Goal: Information Seeking & Learning: Find specific fact

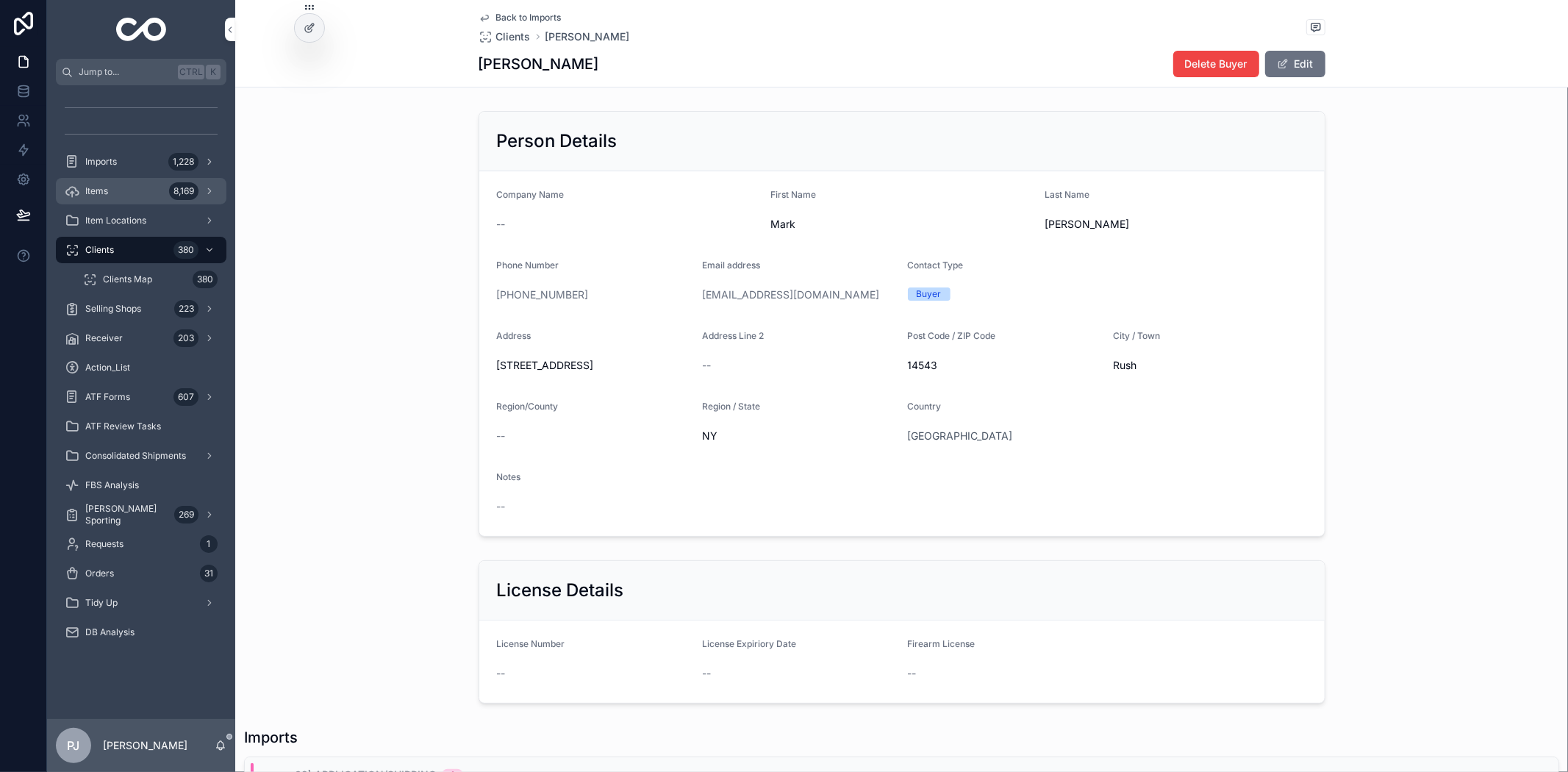
click at [101, 195] on span "Items" at bounding box center [97, 191] width 23 height 12
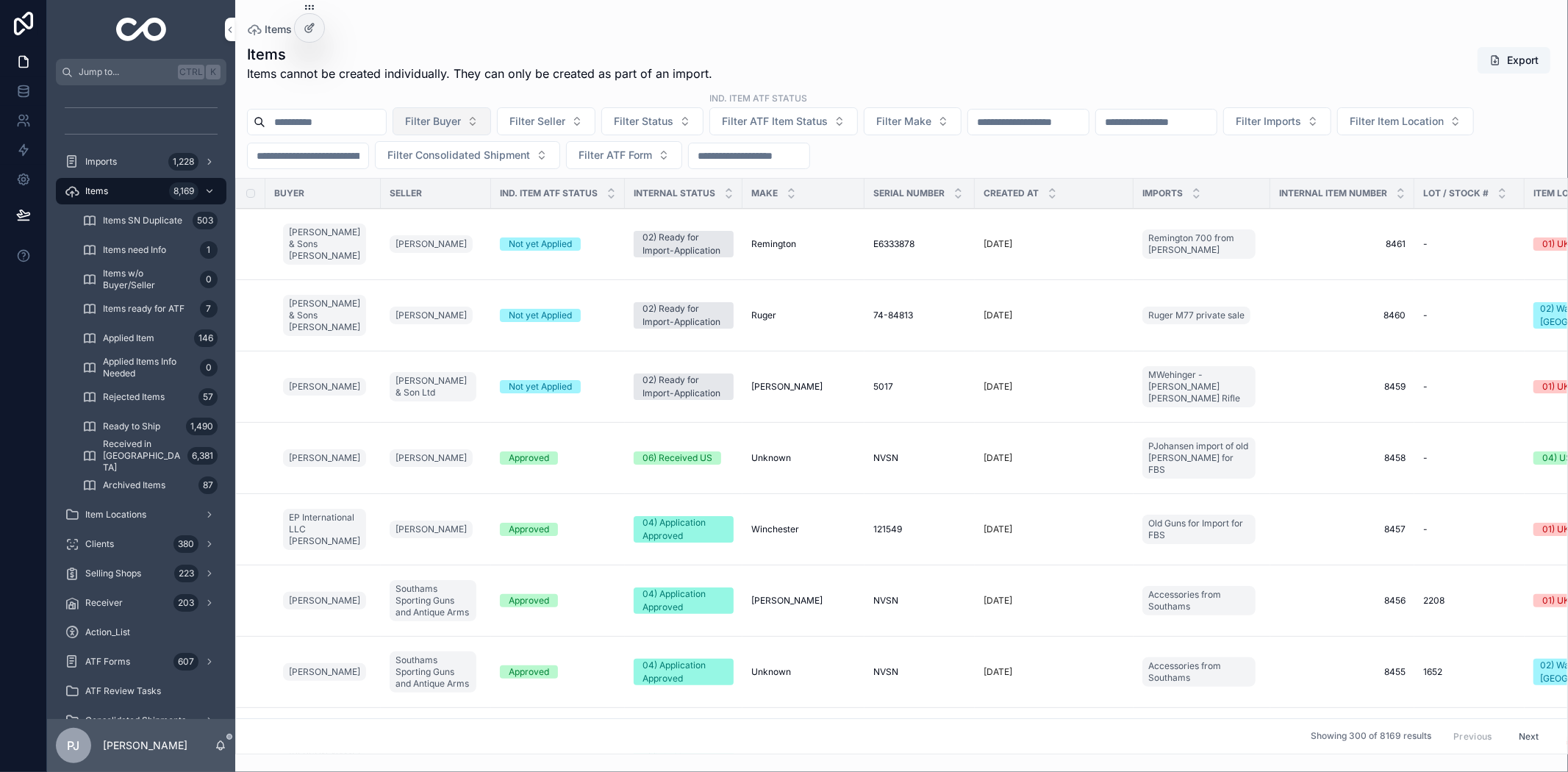
click at [461, 120] on span "Filter Buyer" at bounding box center [432, 121] width 56 height 15
type input "******"
click at [468, 178] on span "Sr. [PERSON_NAME] ([PERSON_NAME]) [PERSON_NAME]" at bounding box center [468, 181] width 175 height 15
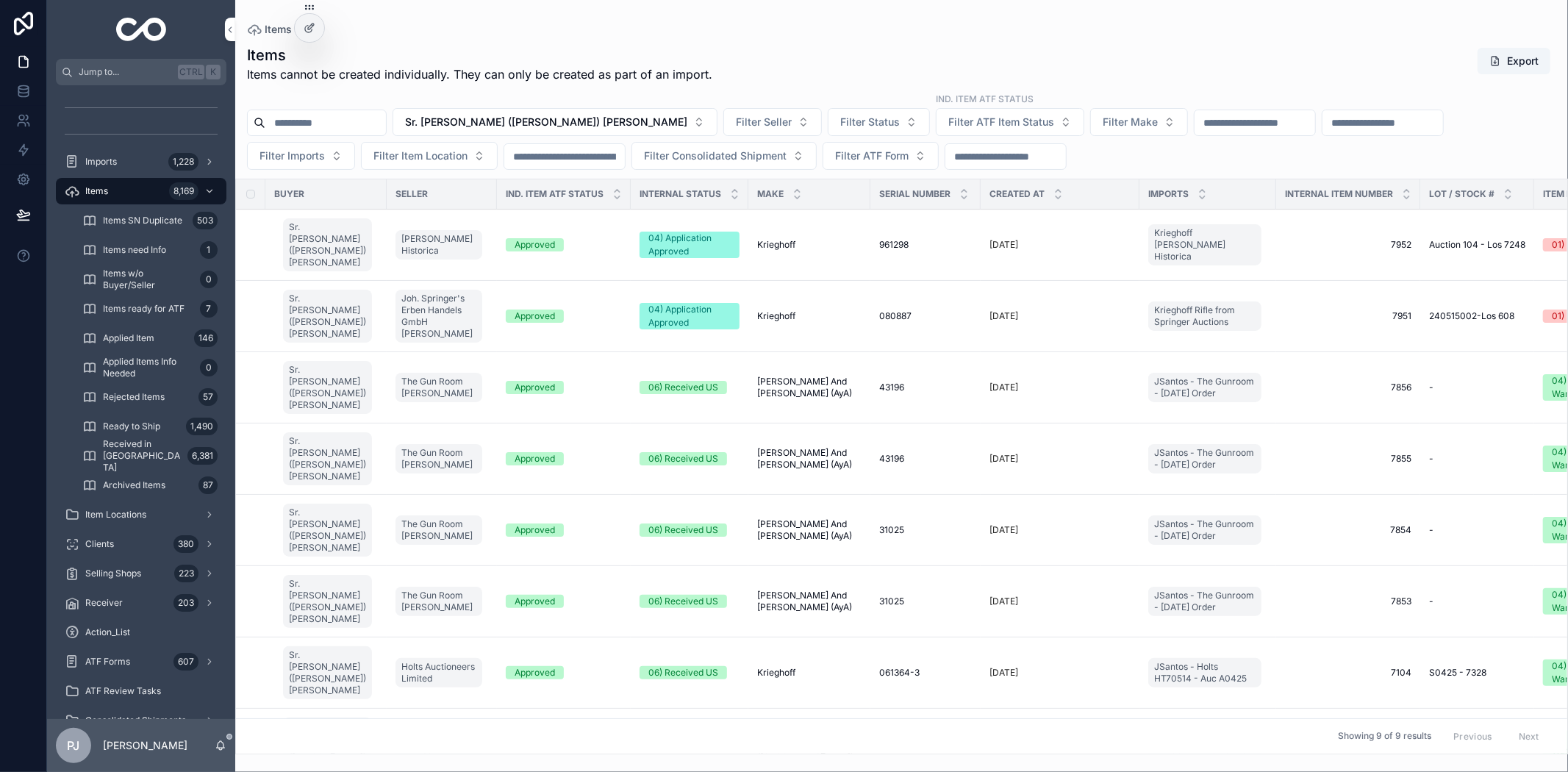
click at [757, 315] on span "Krieghoff" at bounding box center [776, 316] width 38 height 12
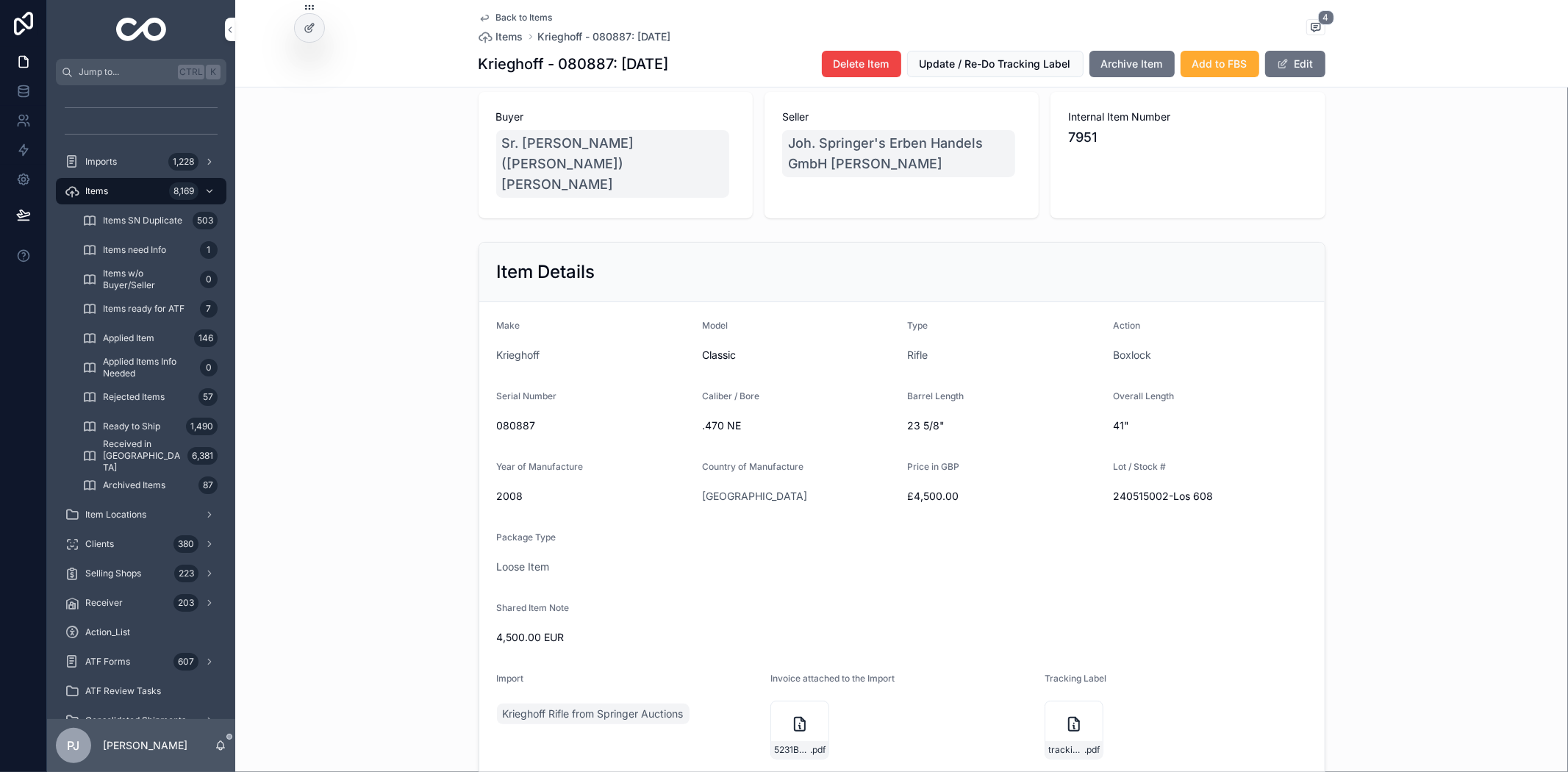
scroll to position [163, 0]
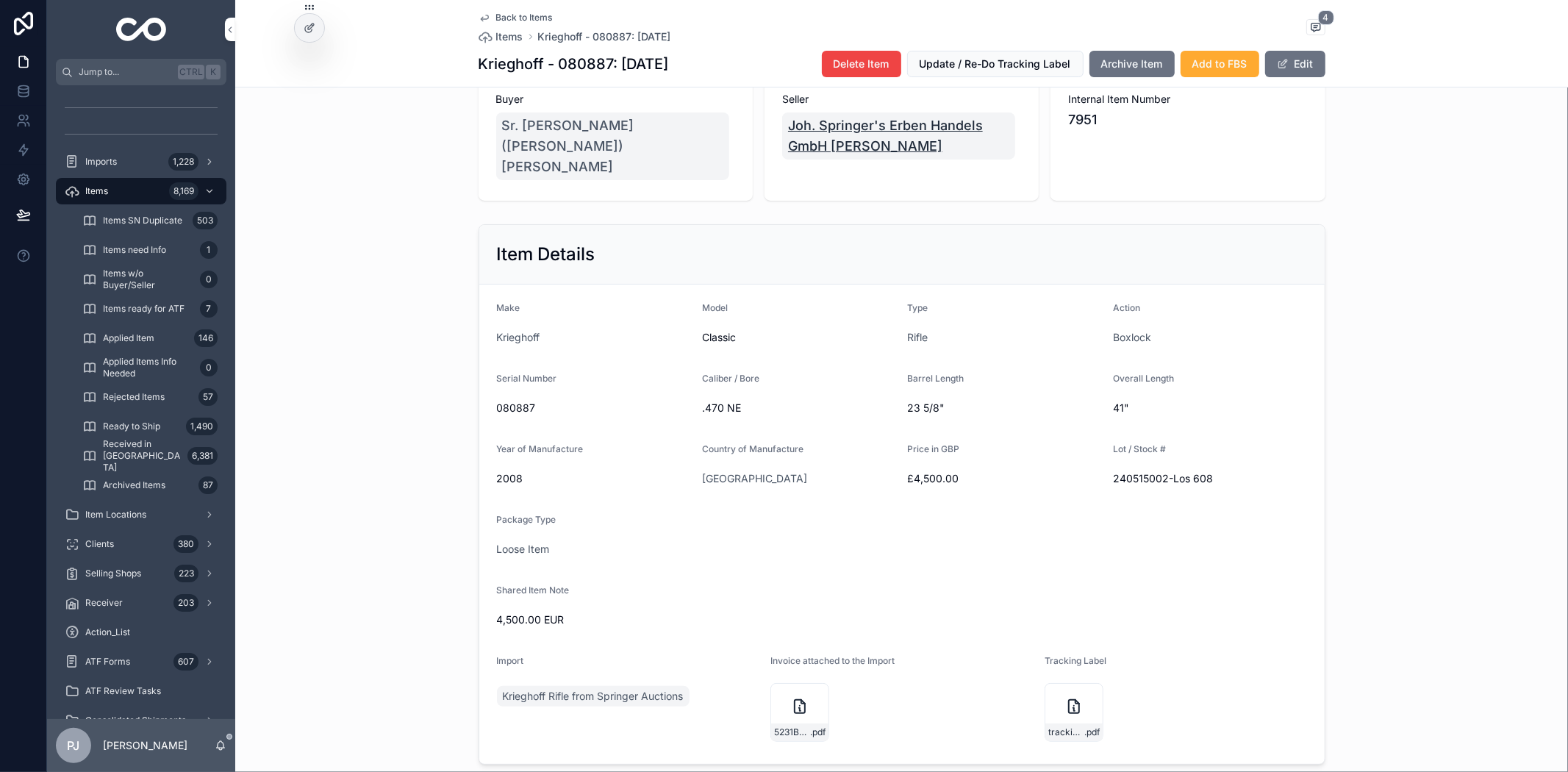
click at [831, 155] on span "Joh. Springer's Erben Handels GmbH [PERSON_NAME]" at bounding box center [898, 136] width 222 height 41
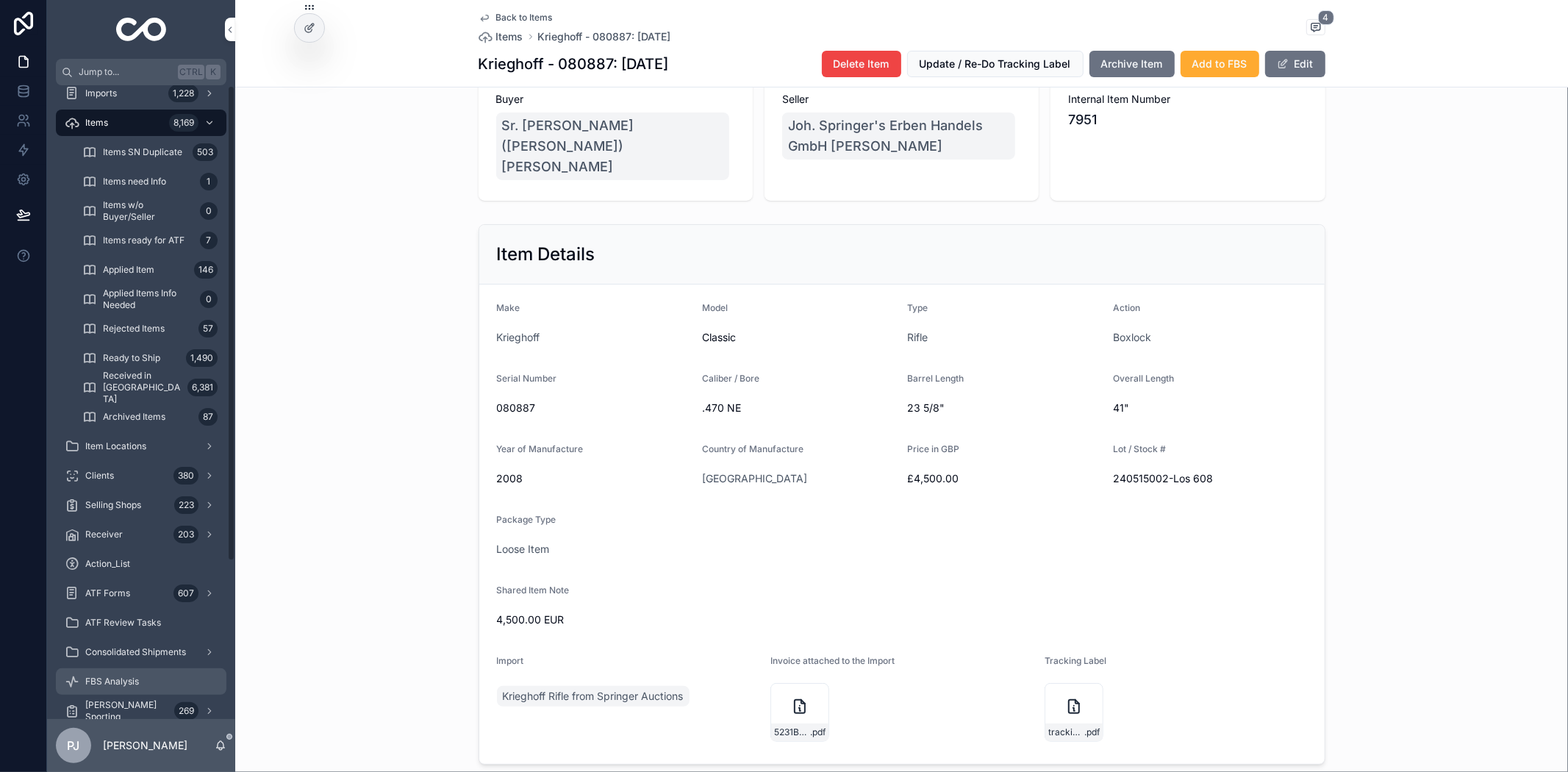
scroll to position [210, 0]
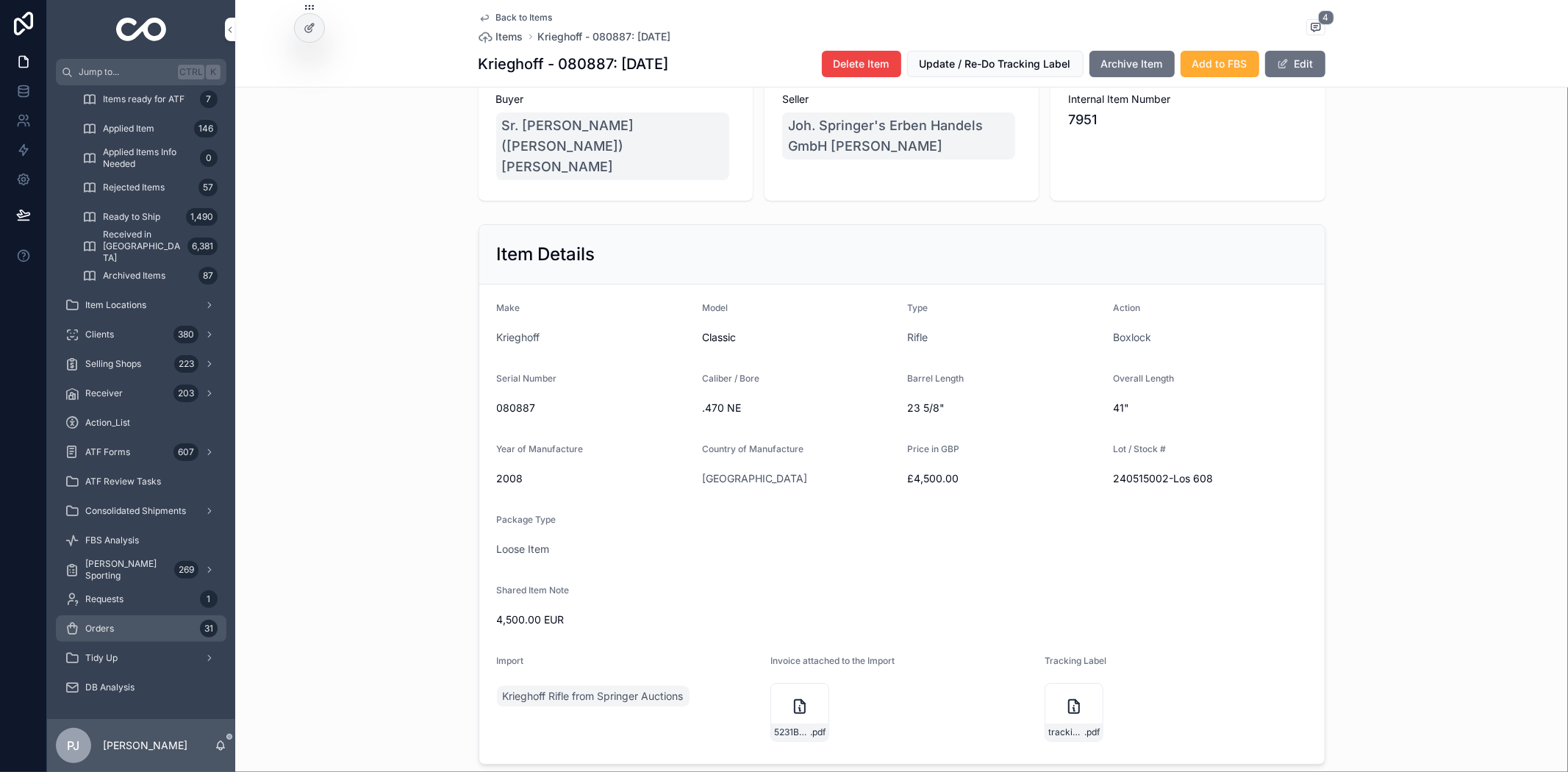
click at [141, 631] on div "Orders 31" at bounding box center [141, 629] width 153 height 24
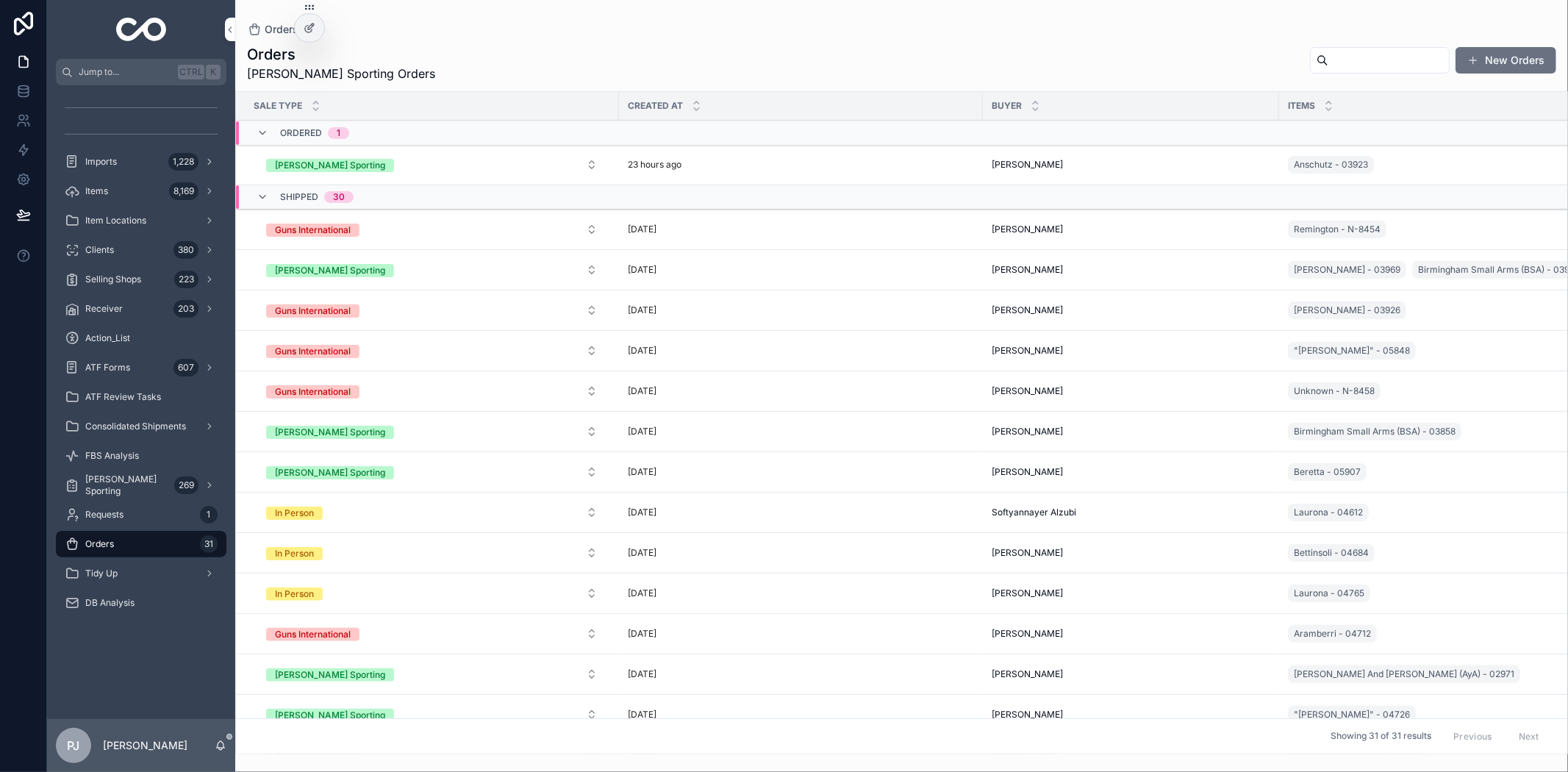
click at [1043, 165] on span "[PERSON_NAME]" at bounding box center [1027, 164] width 71 height 12
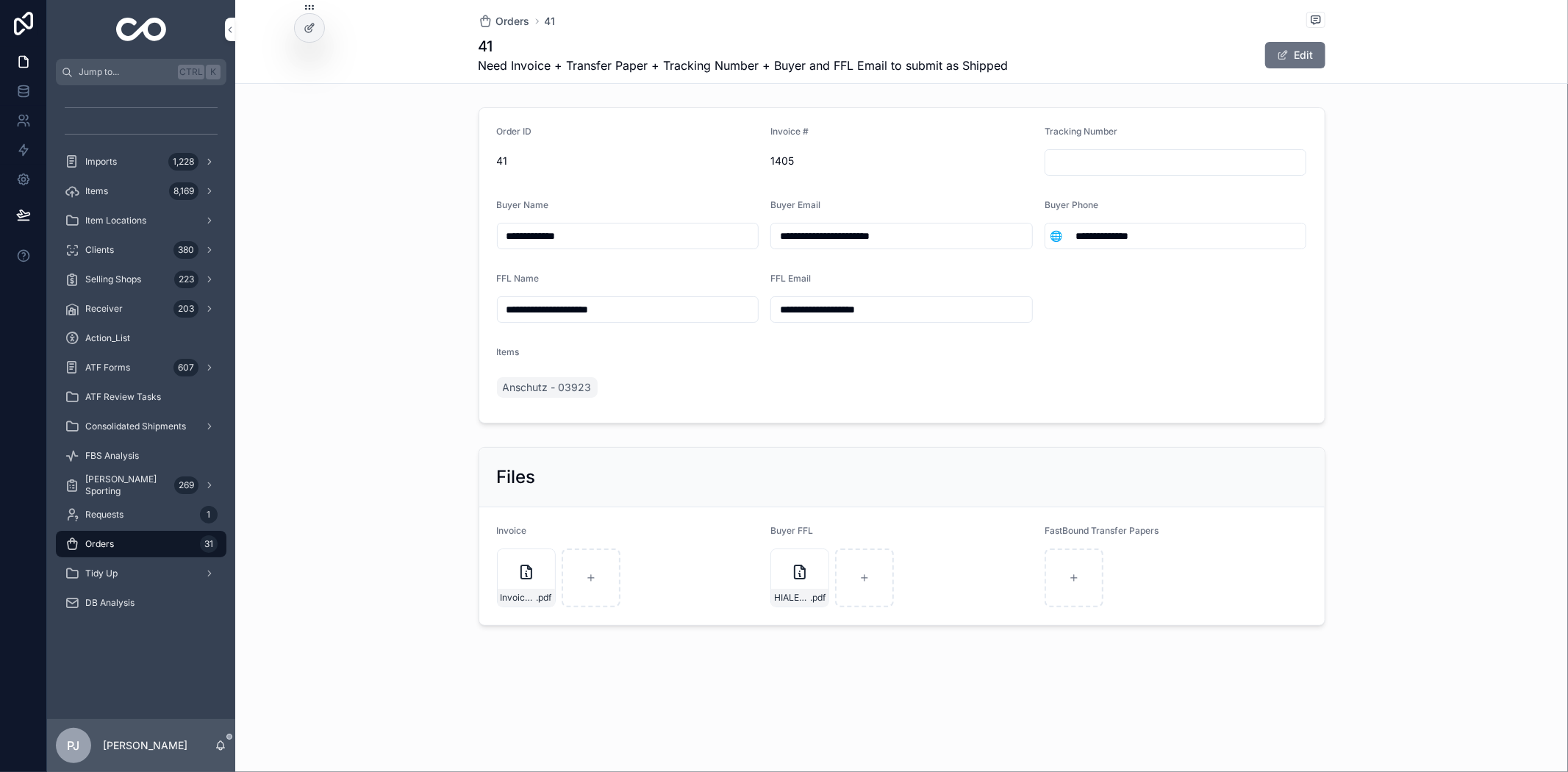
drag, startPoint x: 584, startPoint y: 244, endPoint x: 501, endPoint y: 239, distance: 83.2
click at [501, 239] on input "**********" at bounding box center [628, 235] width 261 height 21
drag, startPoint x: 935, startPoint y: 232, endPoint x: 745, endPoint y: 241, distance: 190.2
click at [746, 241] on form "**********" at bounding box center [902, 265] width 846 height 315
drag, startPoint x: 1172, startPoint y: 237, endPoint x: 1045, endPoint y: 246, distance: 127.3
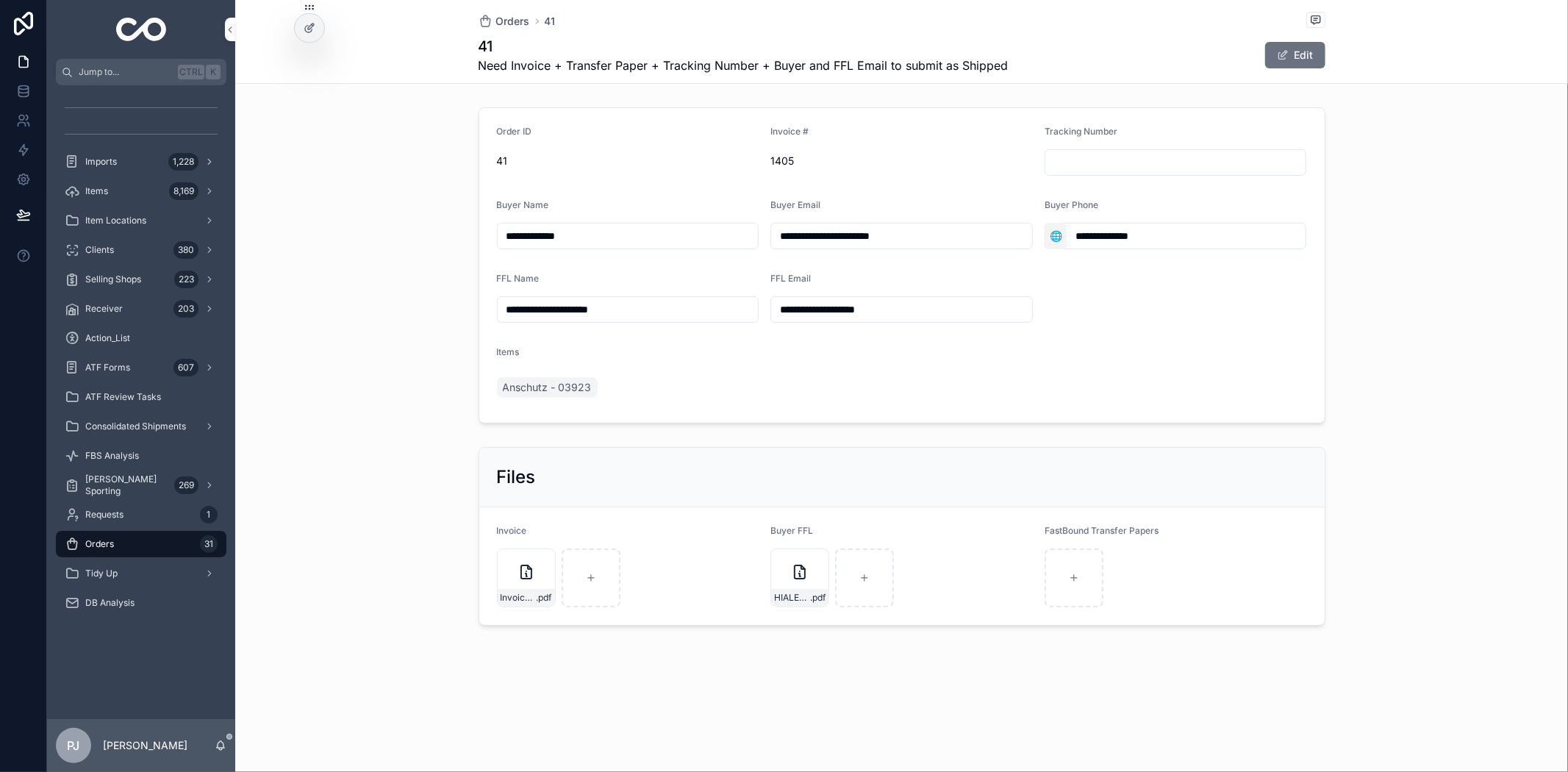
click at [1054, 245] on div "**********" at bounding box center [1176, 235] width 263 height 26
click at [803, 594] on span "HIALEAH-FFL-2026-FOR-TRANSFERS" at bounding box center [792, 598] width 36 height 12
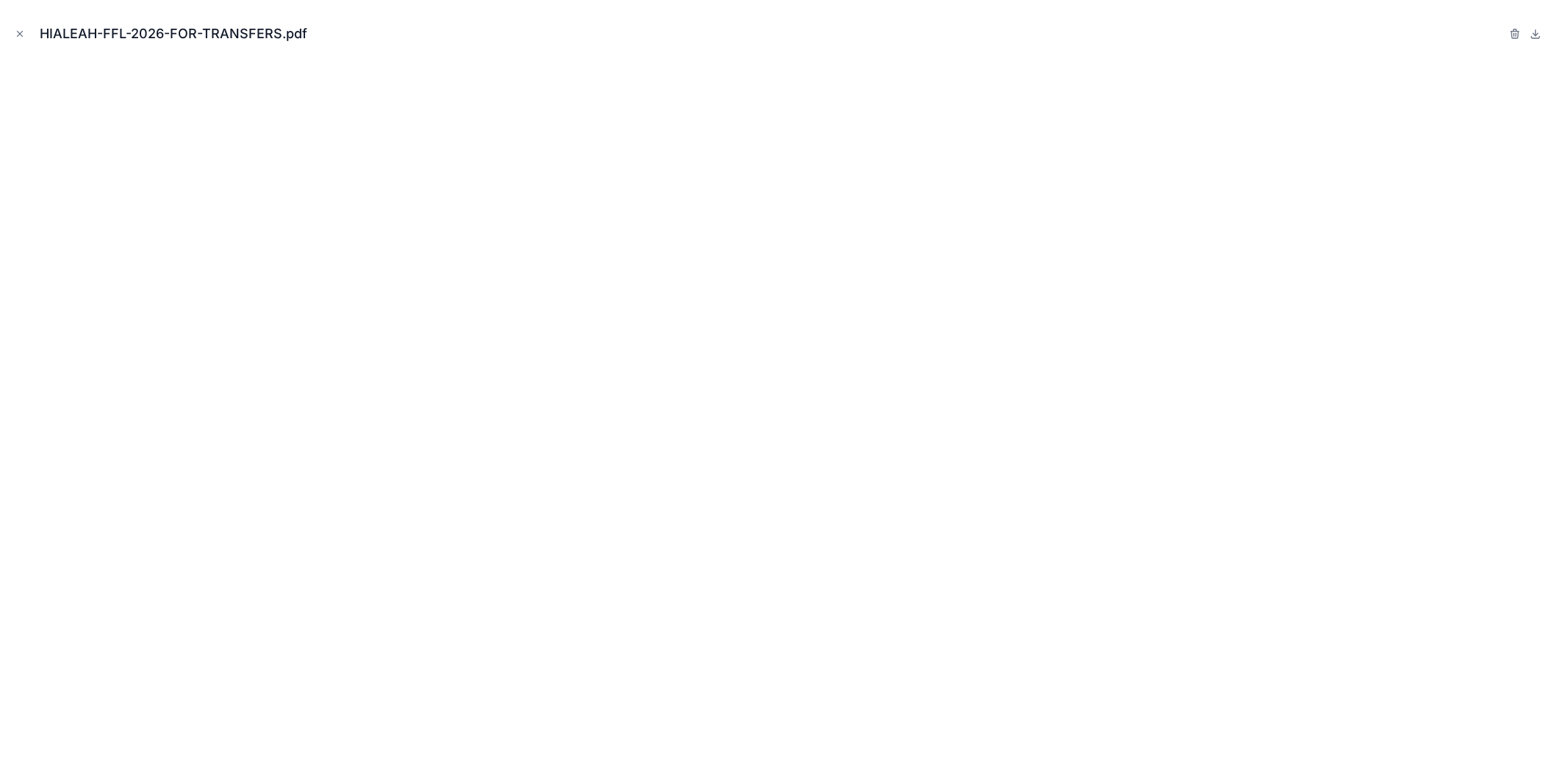
click at [21, 35] on icon "Close modal" at bounding box center [20, 35] width 5 height 5
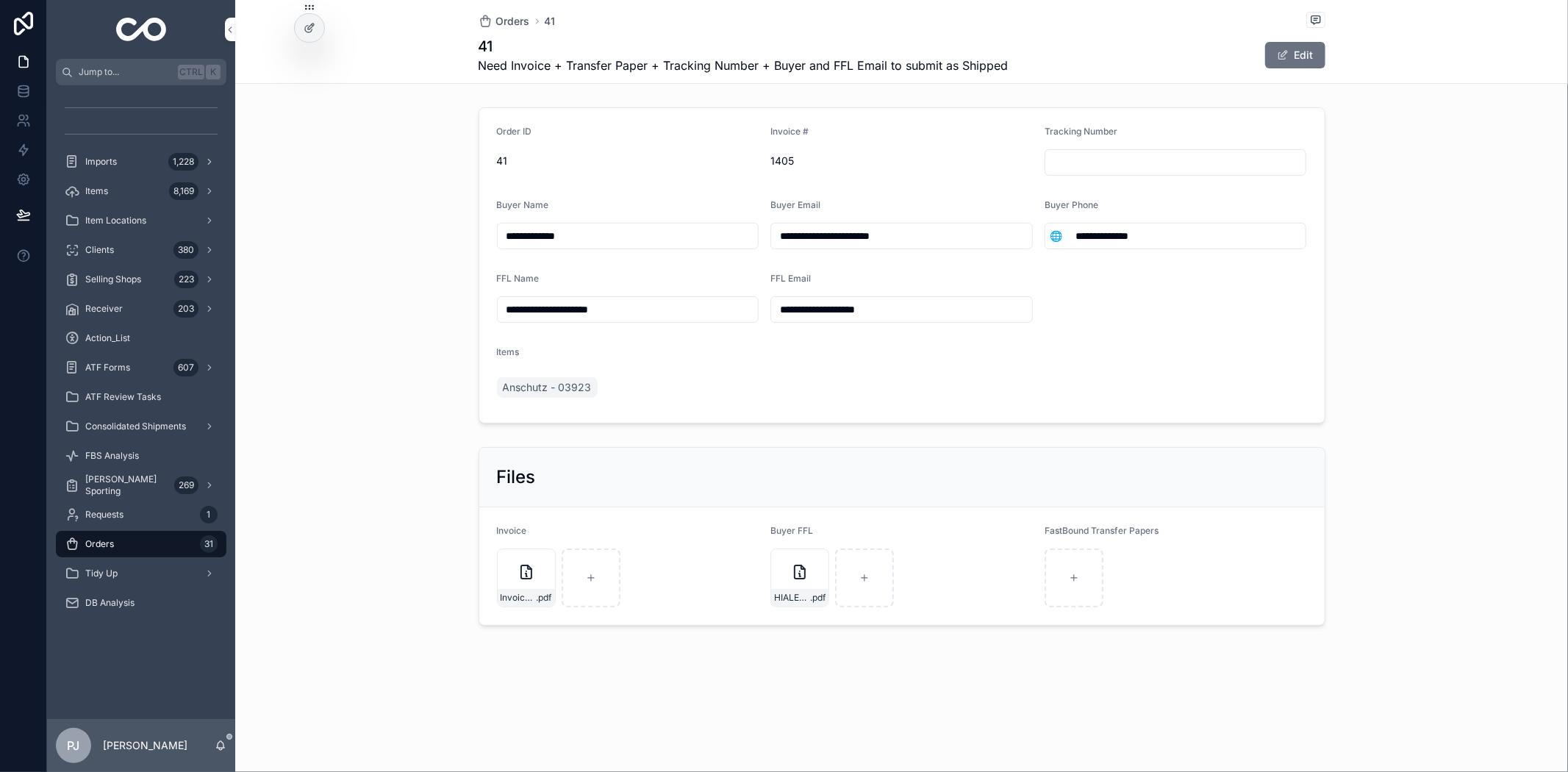
drag, startPoint x: 872, startPoint y: 312, endPoint x: 769, endPoint y: 310, distance: 103.0
click at [769, 310] on form "**********" at bounding box center [902, 265] width 846 height 315
click at [784, 582] on div "HIALEAH-FFL-2026-FOR-TRANSFERS .pdf" at bounding box center [800, 578] width 58 height 58
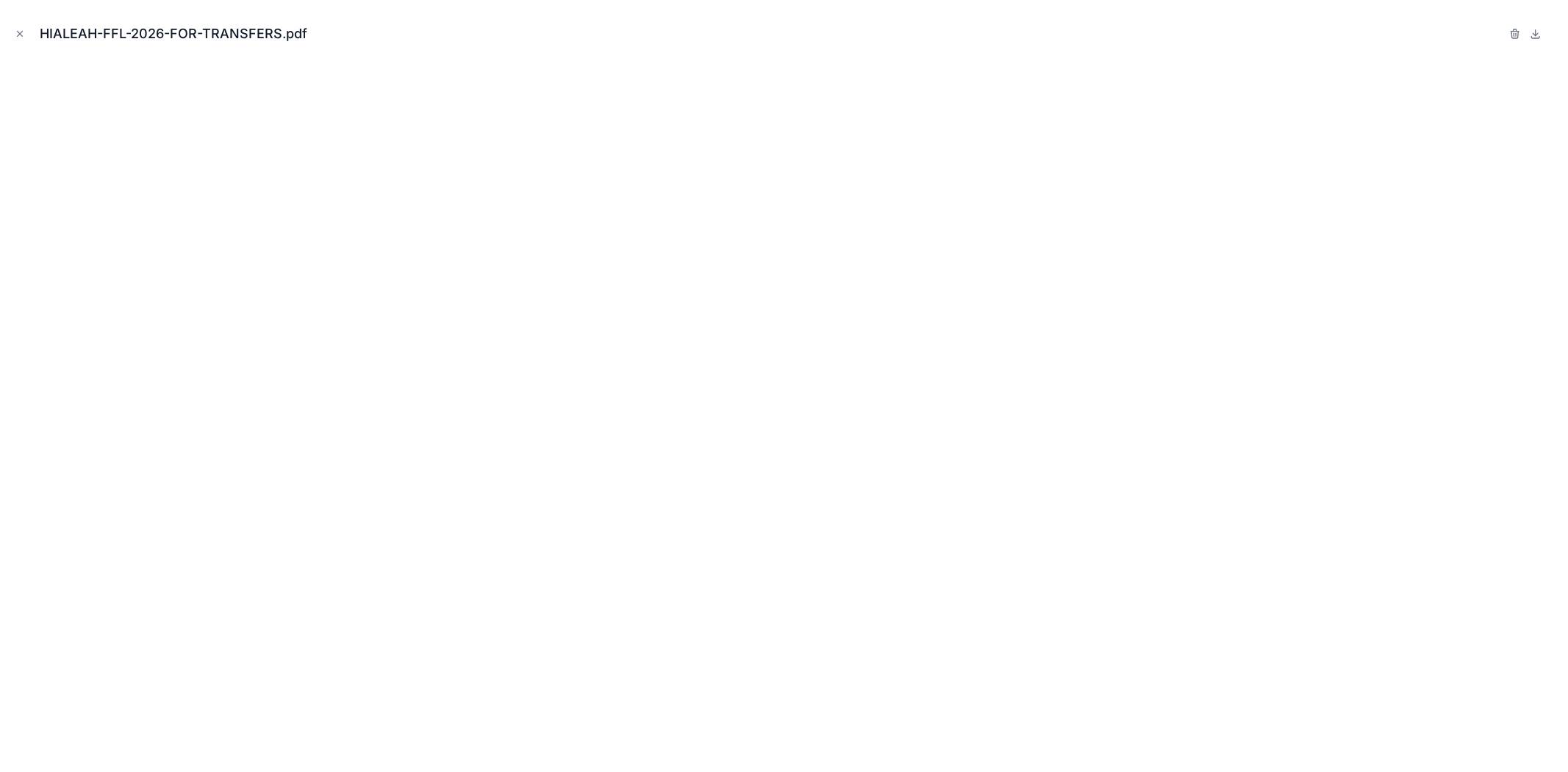
click at [18, 34] on icon "Close modal" at bounding box center [20, 35] width 5 height 5
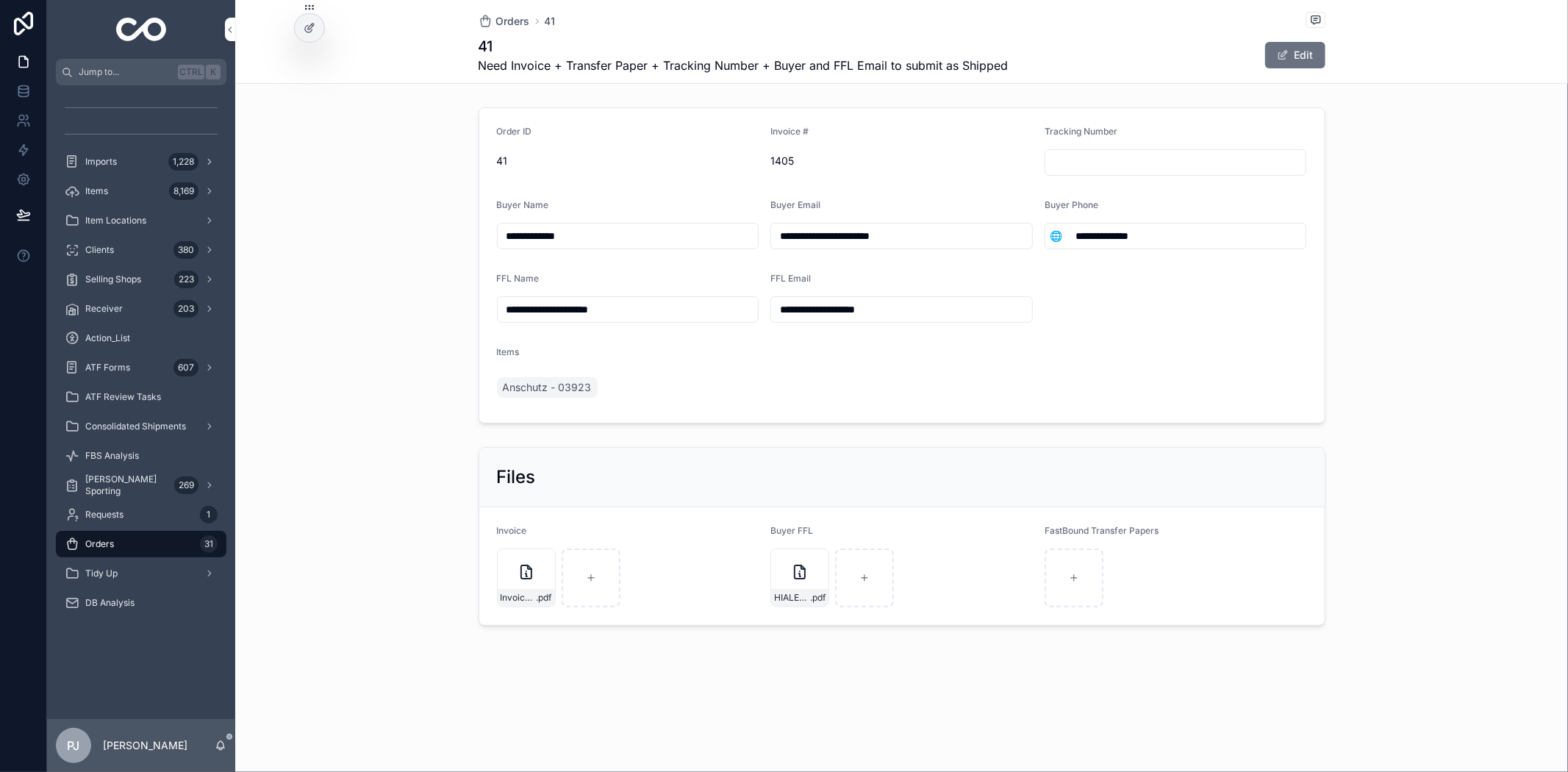
click at [1097, 166] on input "scrollable content" at bounding box center [1176, 162] width 261 height 21
paste input "**********"
type input "**********"
click at [1096, 325] on form "**********" at bounding box center [902, 265] width 846 height 315
click at [1064, 569] on div "scrollable content" at bounding box center [1074, 578] width 58 height 58
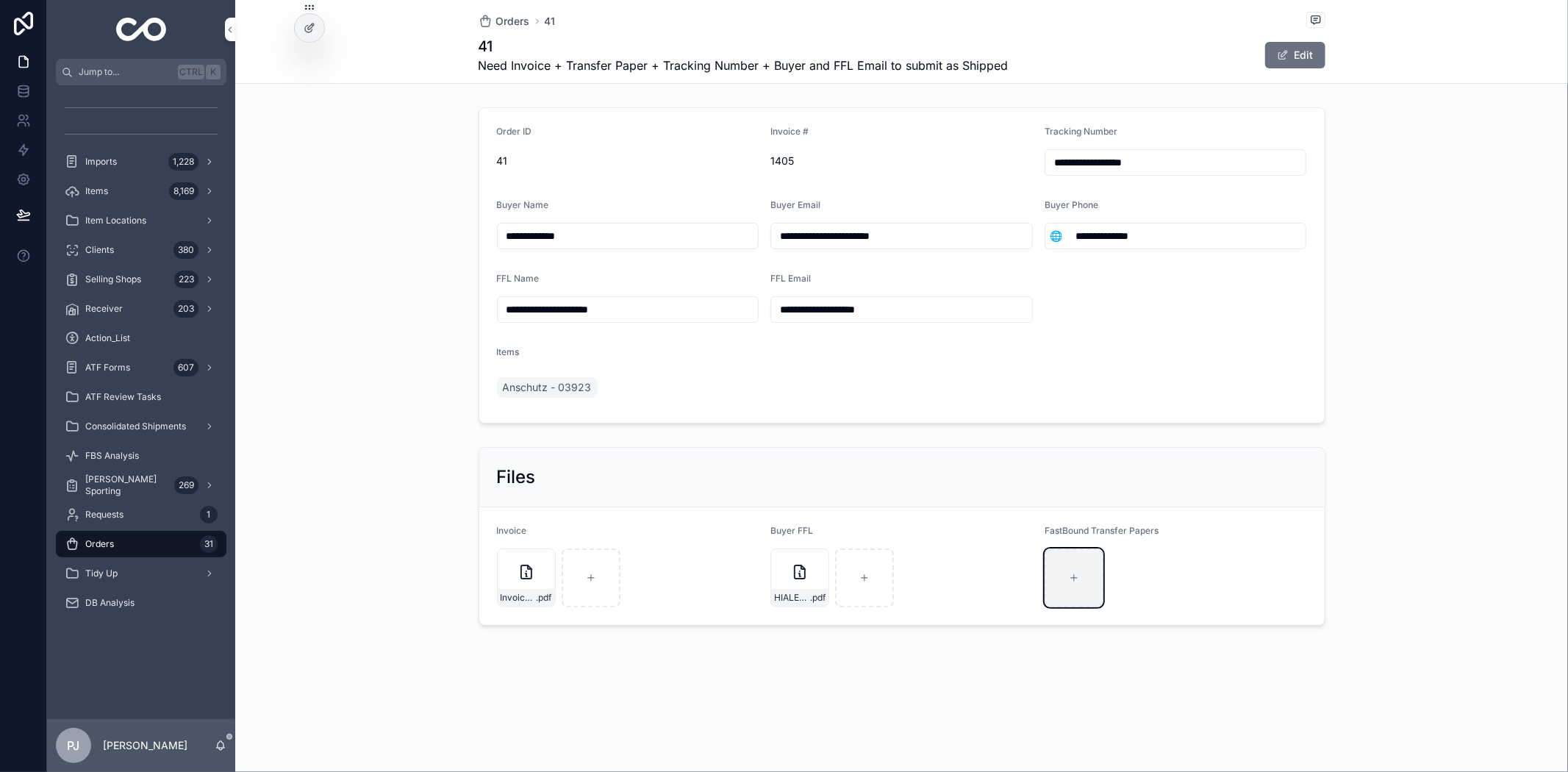
type input "**********"
click at [511, 583] on div "Invoice-1405 .pdf" at bounding box center [526, 578] width 58 height 58
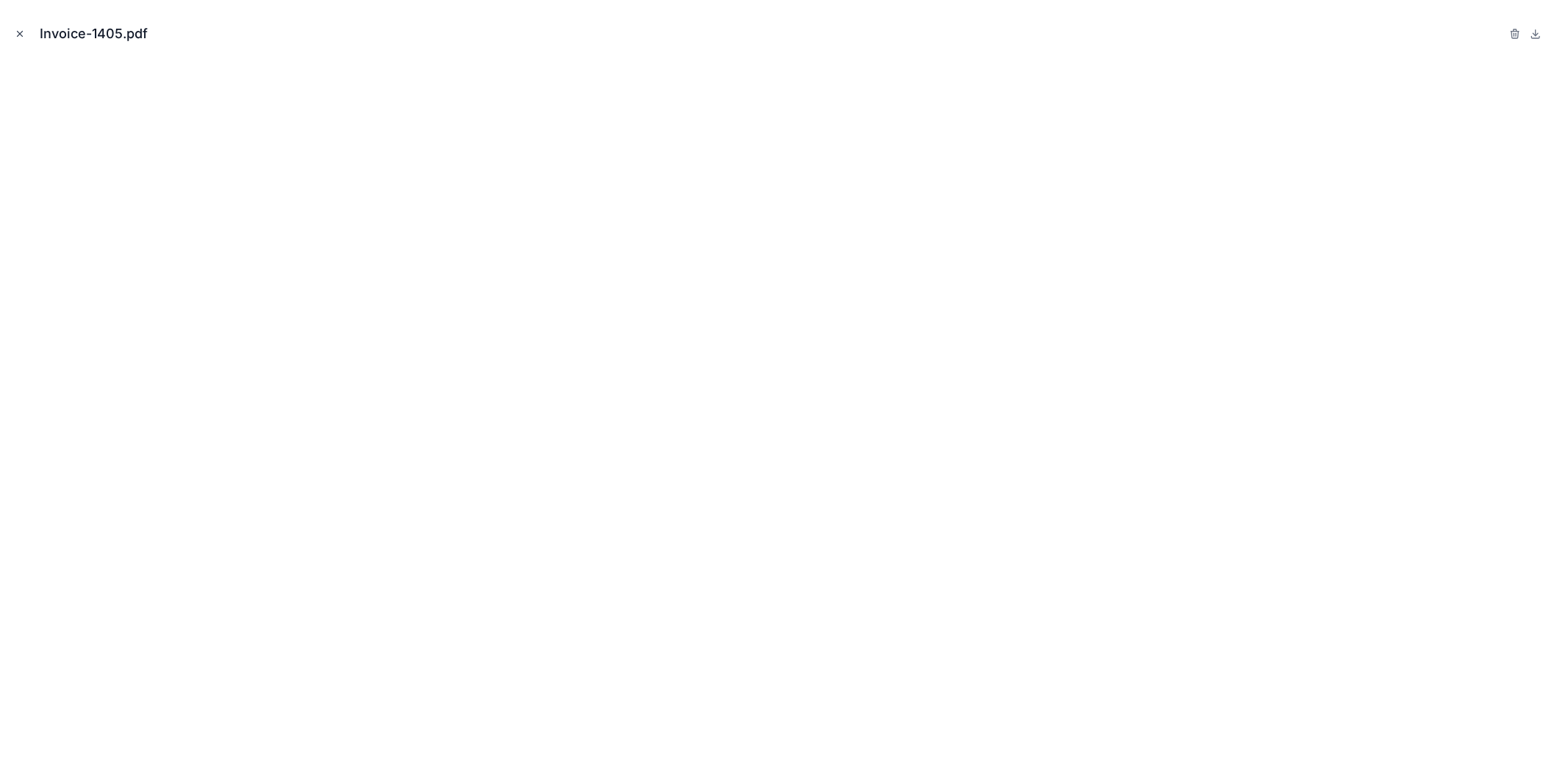
click at [24, 36] on icon "Close modal" at bounding box center [19, 33] width 10 height 10
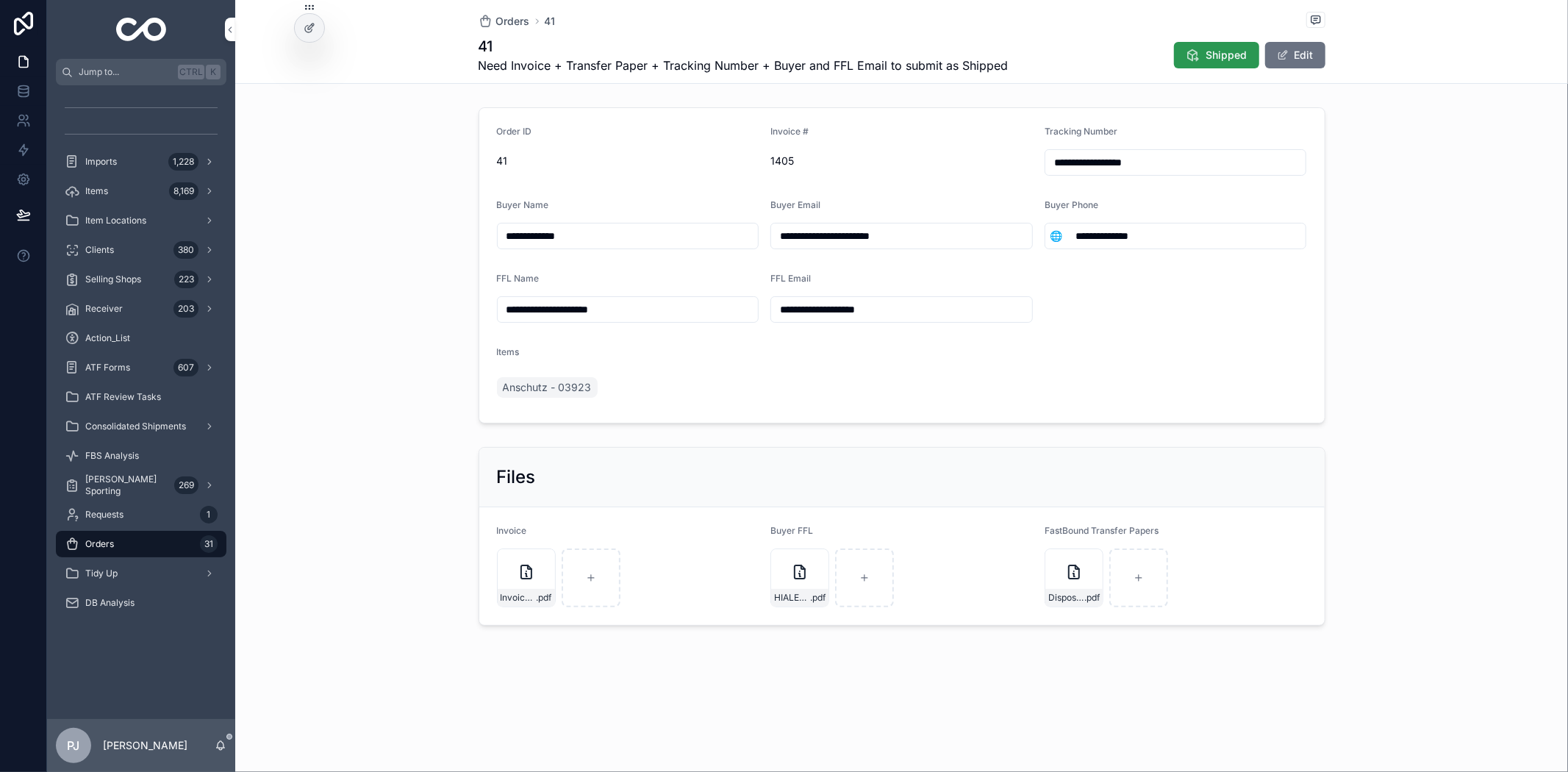
click at [1217, 54] on span "Shipped" at bounding box center [1227, 55] width 41 height 15
click at [112, 157] on span "Imports" at bounding box center [101, 162] width 32 height 12
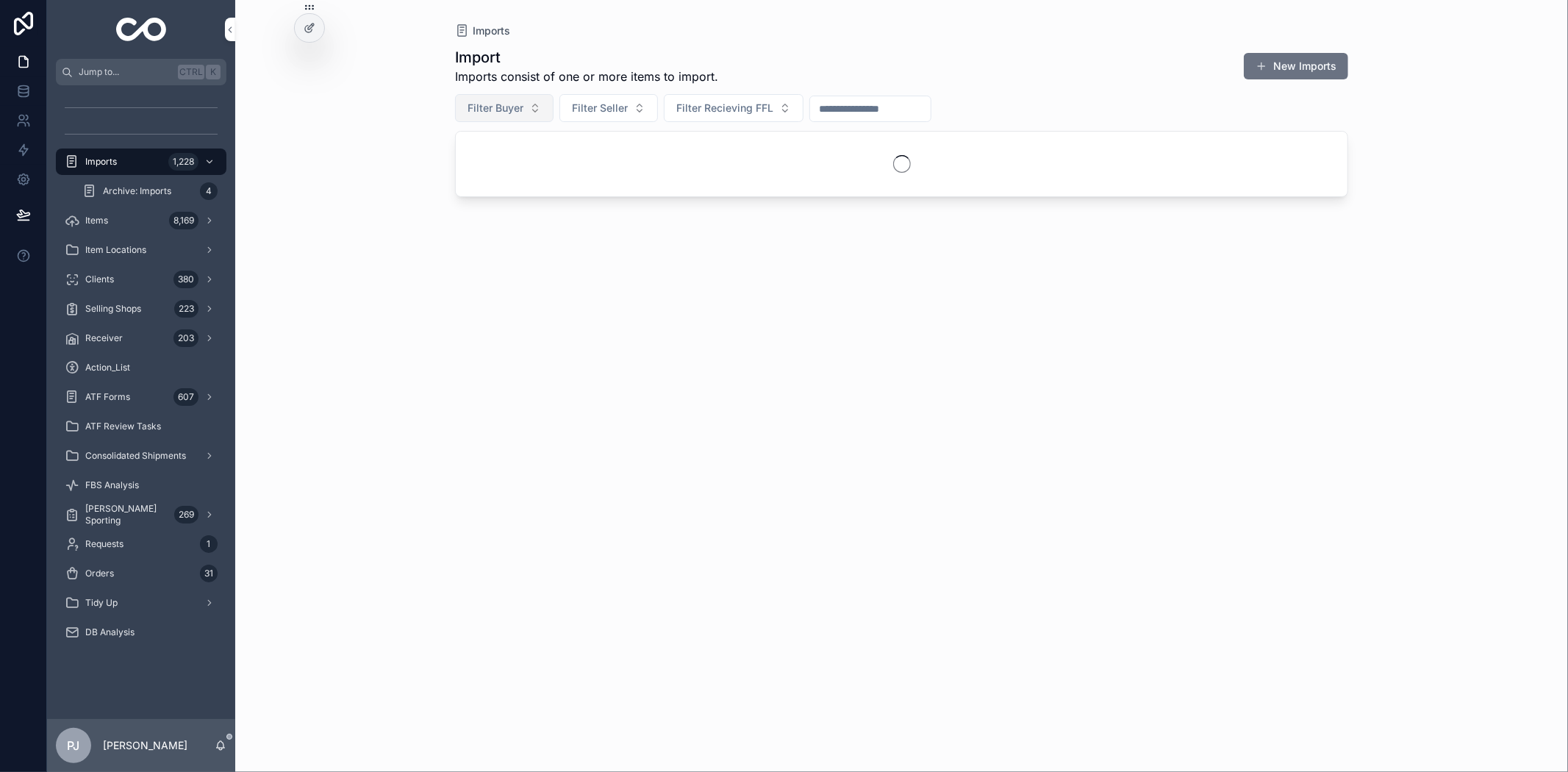
click at [507, 116] on button "Filter Buyer" at bounding box center [504, 108] width 99 height 28
type input "***"
click at [483, 165] on span "Two by Two Taxidermy LLC Lord [PERSON_NAME]" at bounding box center [495, 168] width 175 height 15
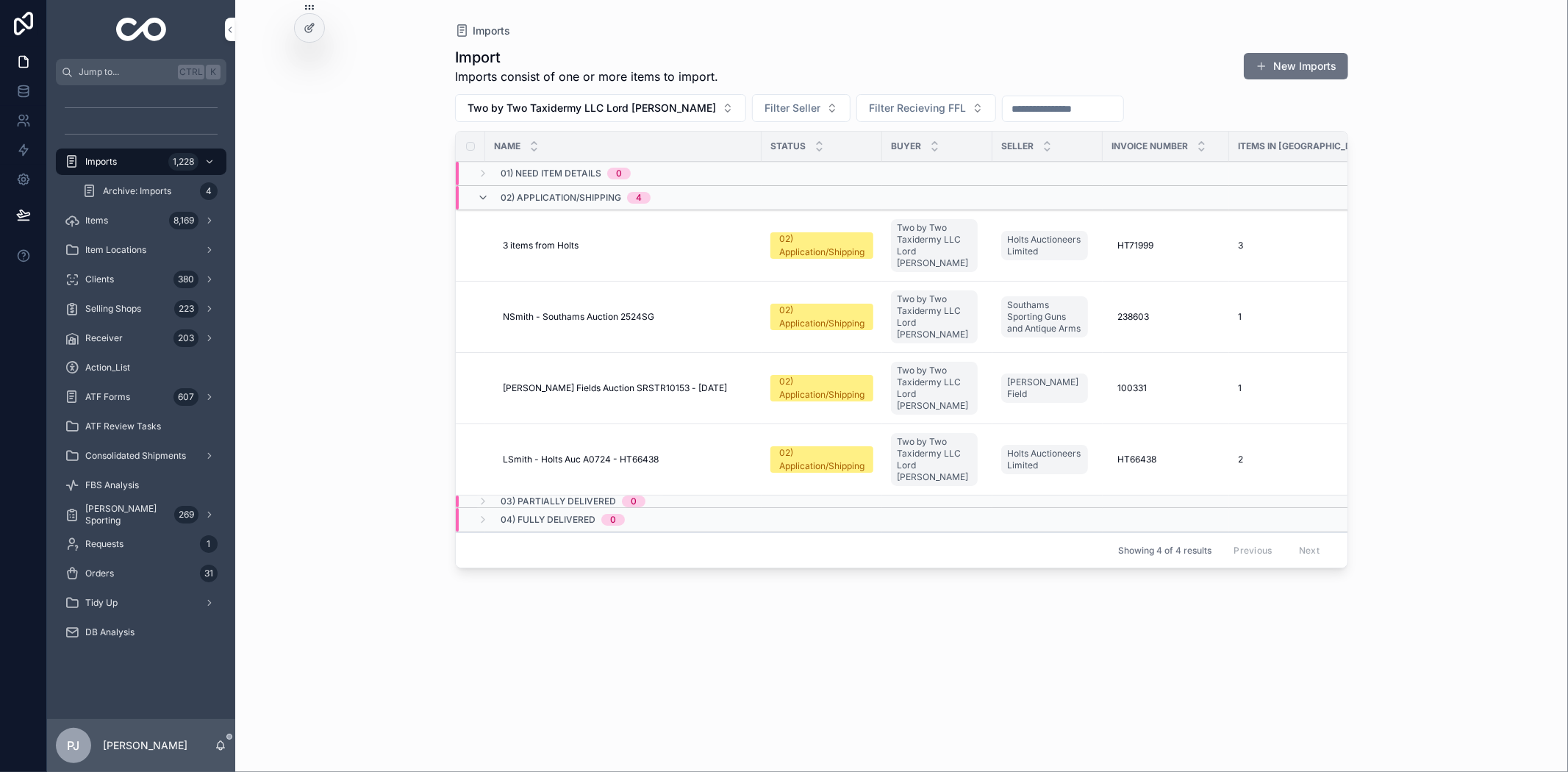
click at [843, 241] on div "02) Application/Shipping" at bounding box center [822, 245] width 86 height 26
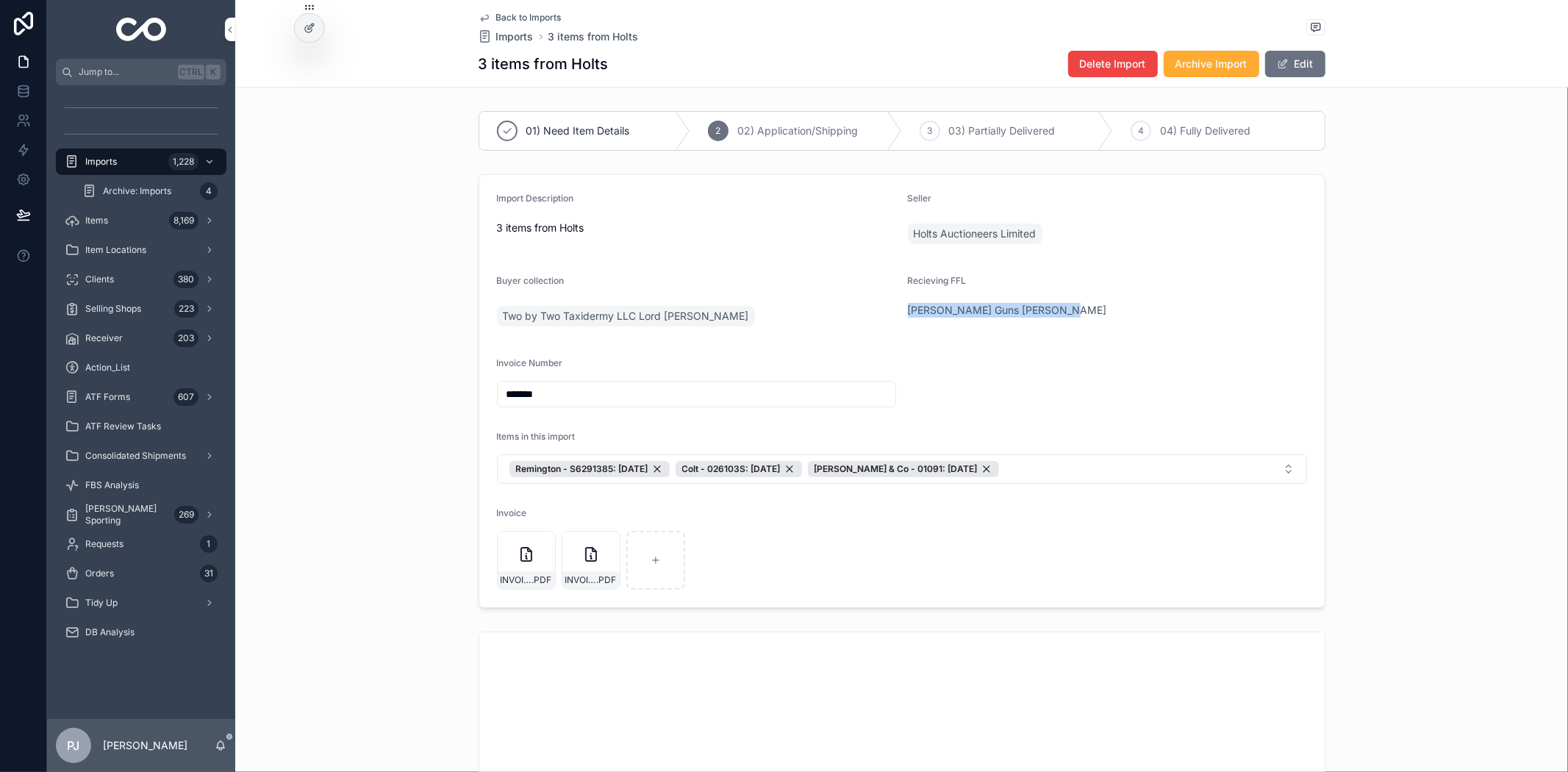
drag, startPoint x: 1059, startPoint y: 317, endPoint x: 903, endPoint y: 329, distance: 156.5
click at [909, 329] on div "Recieving FFL [PERSON_NAME] Guns [PERSON_NAME]" at bounding box center [1108, 304] width 400 height 58
copy span "[PERSON_NAME] Guns [PERSON_NAME]"
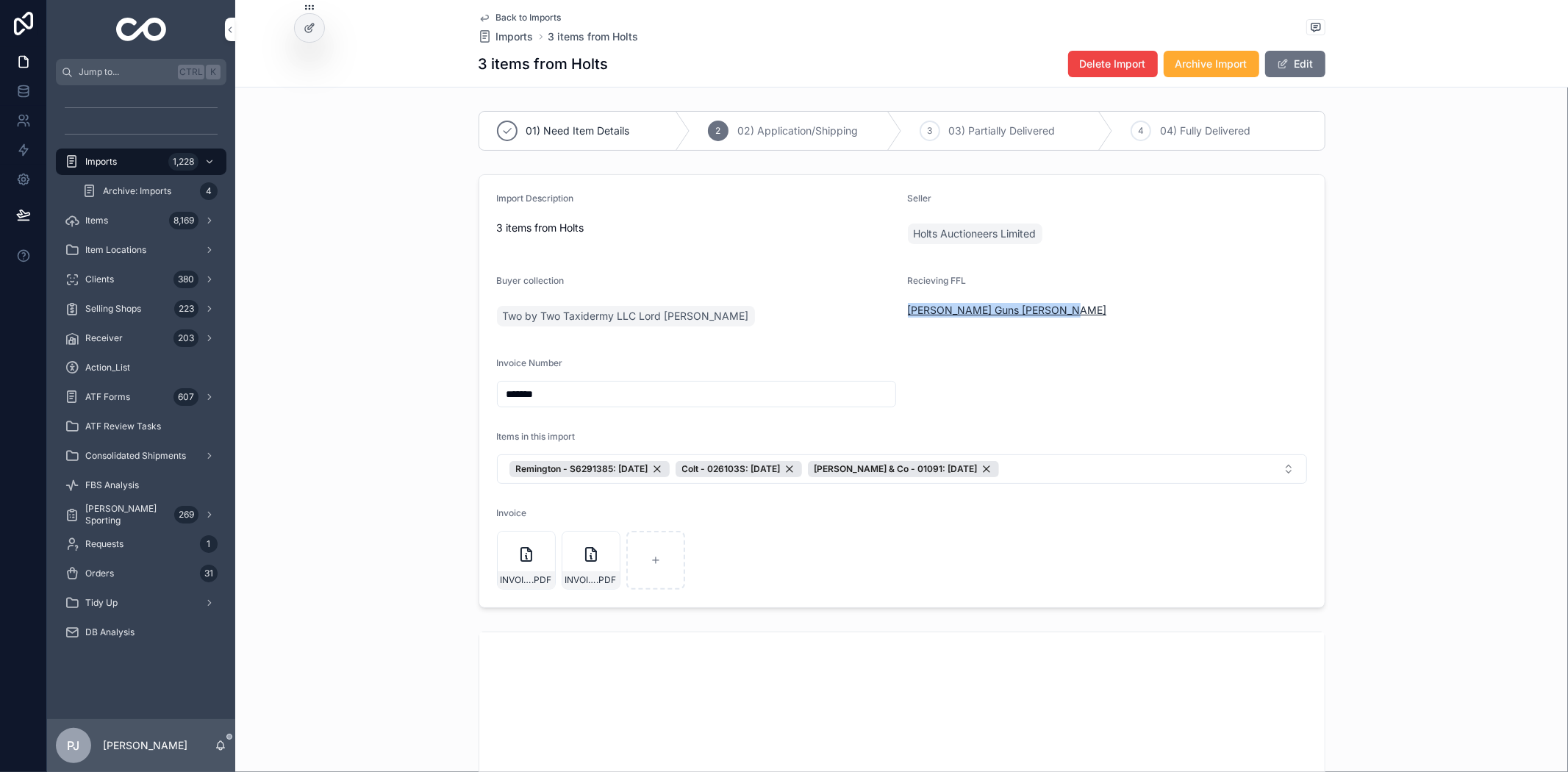
click at [1043, 310] on span "[PERSON_NAME] Guns [PERSON_NAME]" at bounding box center [1008, 310] width 199 height 15
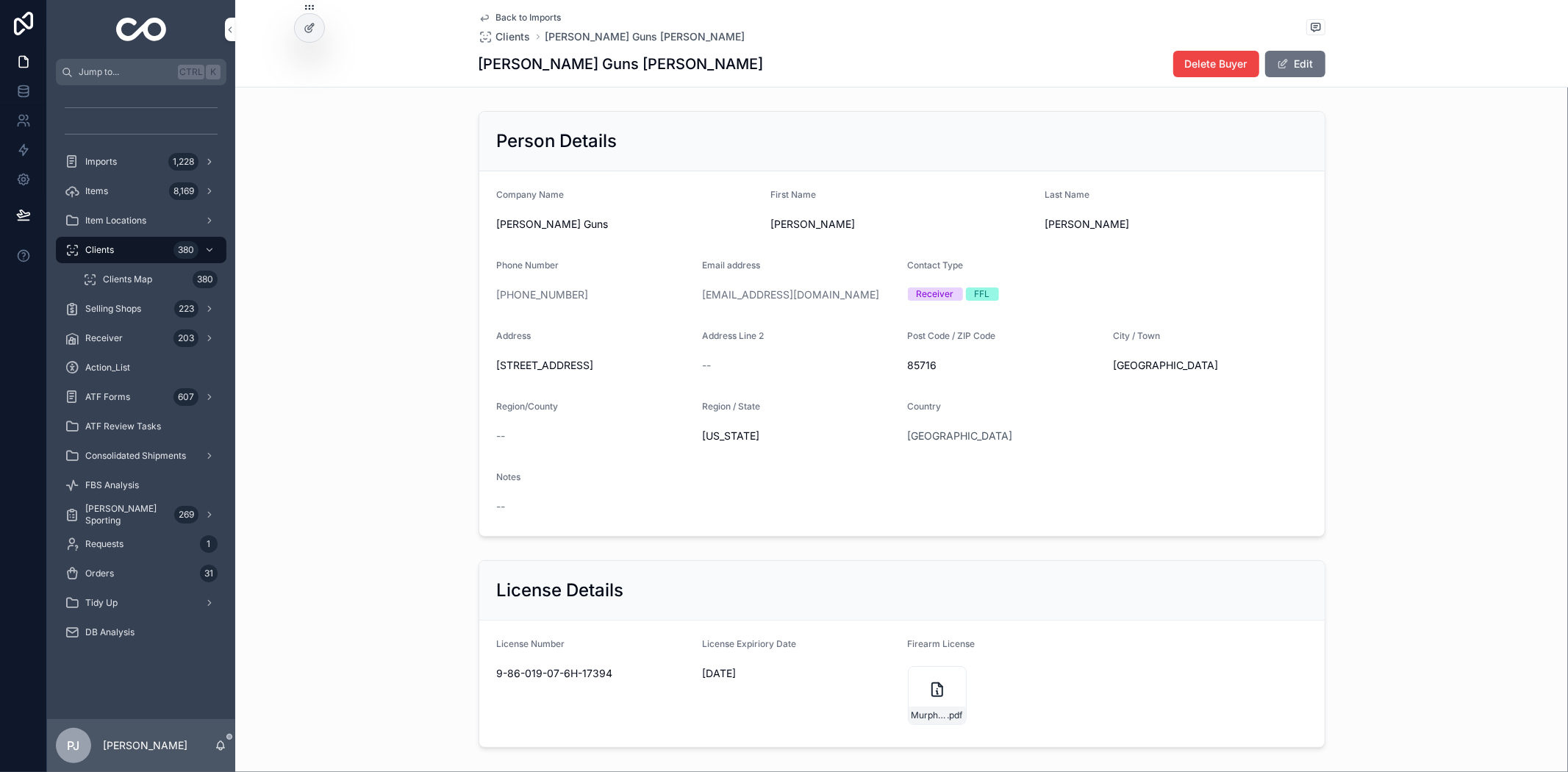
scroll to position [81, 0]
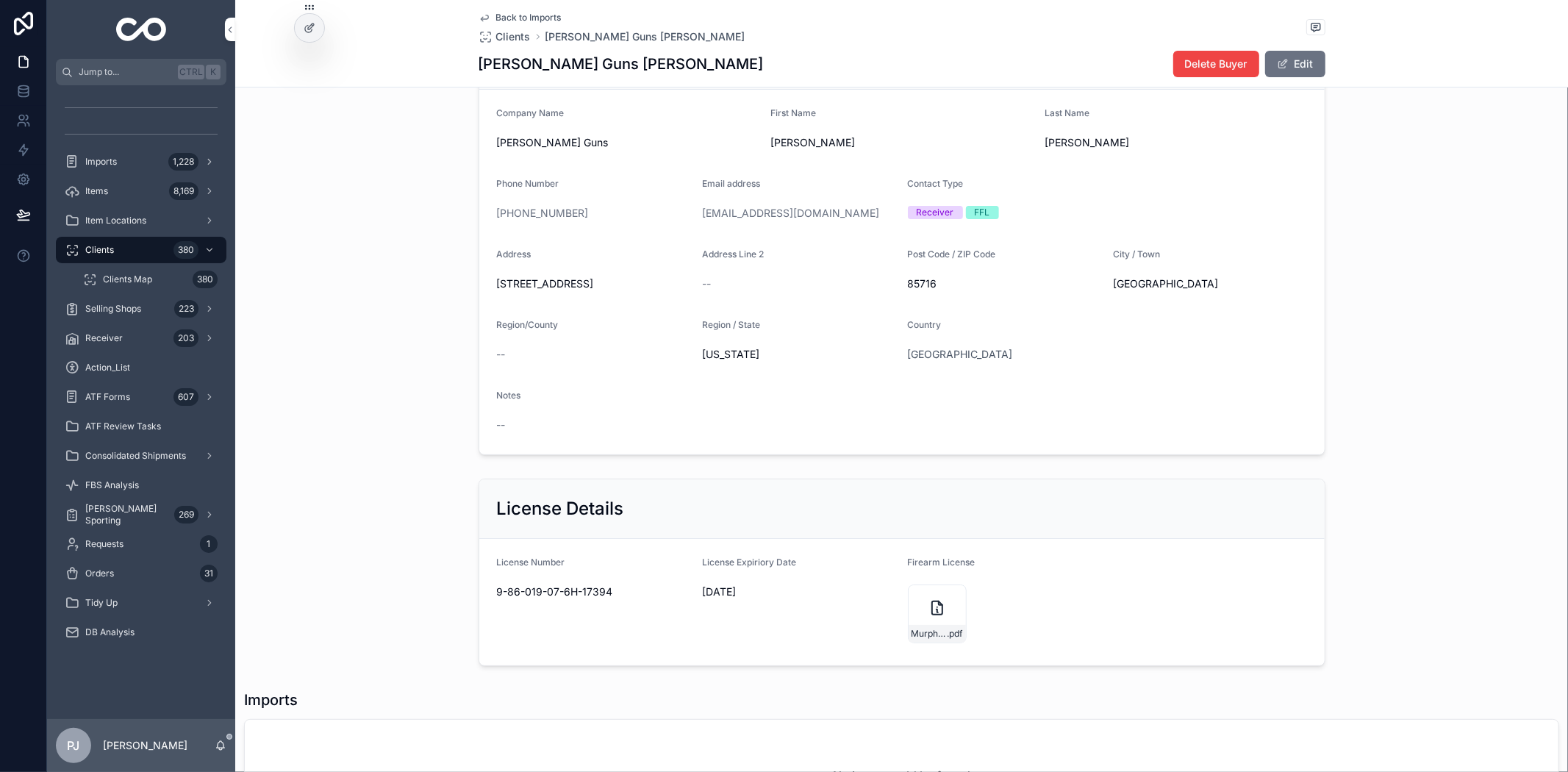
click at [1458, 283] on div "Person Details Company Name [PERSON_NAME] Guns First Name [PERSON_NAME] Last Na…" at bounding box center [901, 243] width 1333 height 438
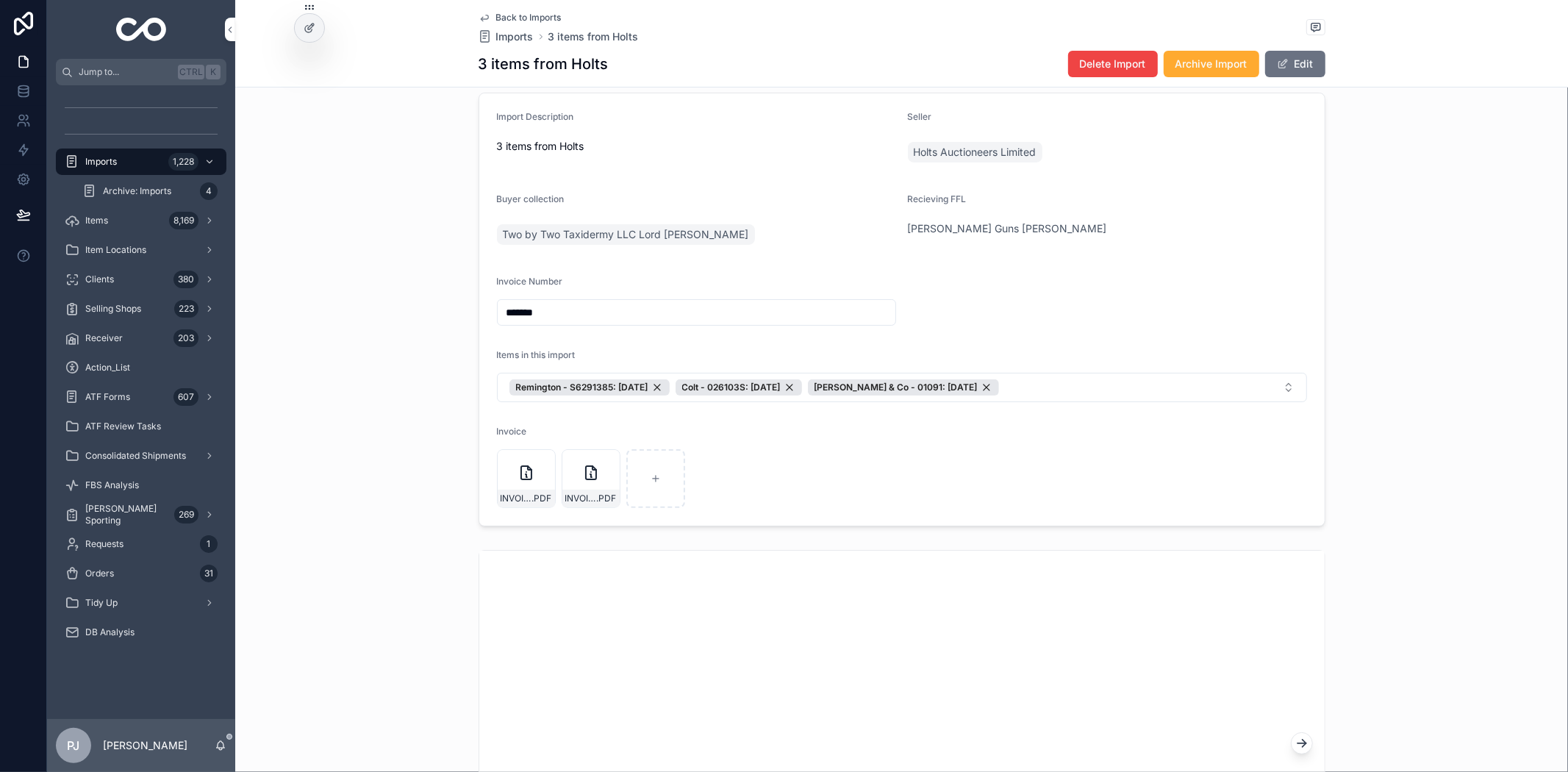
click at [525, 230] on span "Two by Two Taxidermy LLC Lord [PERSON_NAME]" at bounding box center [626, 235] width 246 height 15
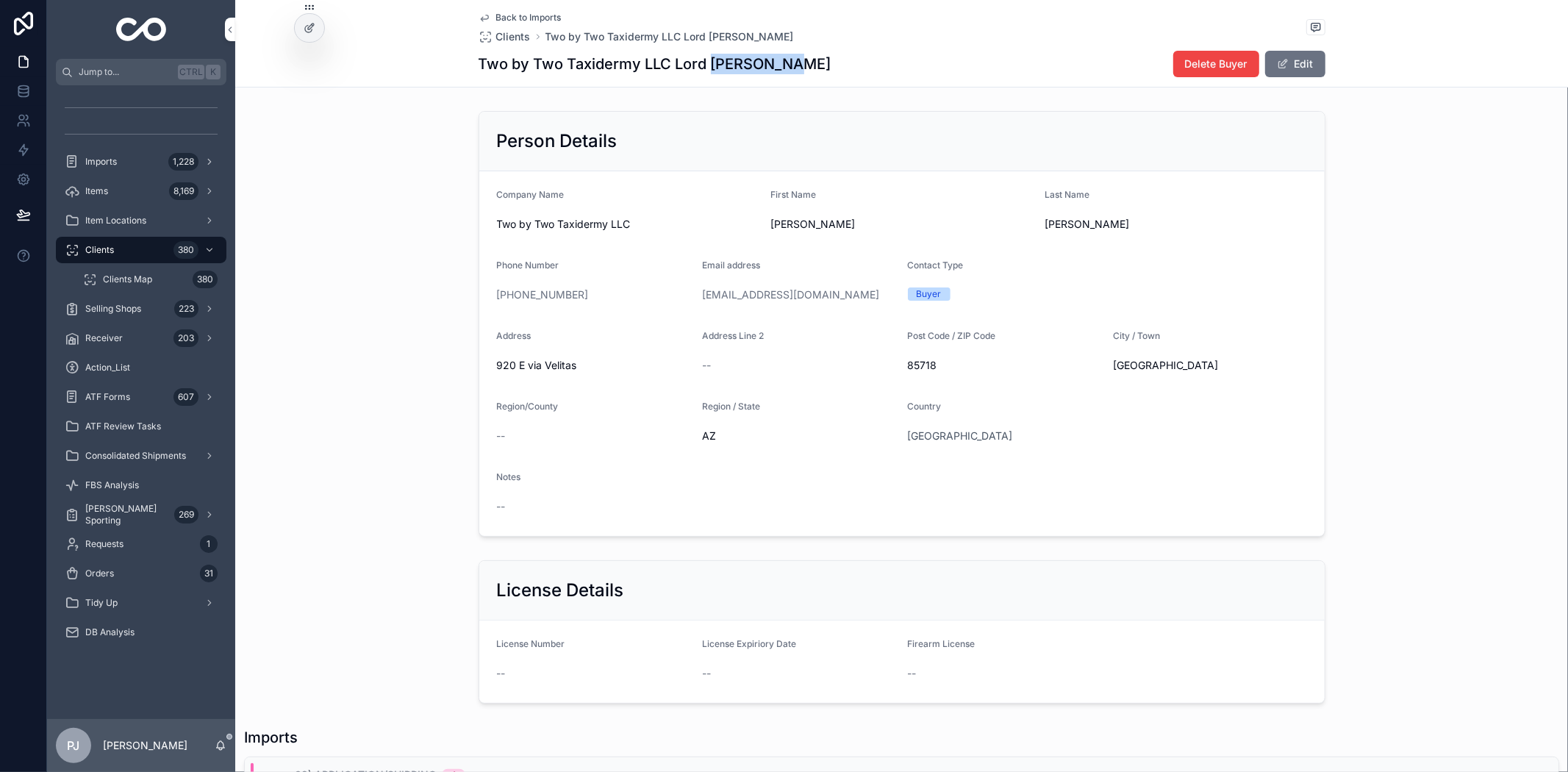
drag, startPoint x: 785, startPoint y: 63, endPoint x: 706, endPoint y: 68, distance: 79.2
click at [706, 68] on div "Two by Two Taxidermy LLC Lord [PERSON_NAME] Delete Buyer Edit" at bounding box center [902, 64] width 847 height 28
copy h1 "[PERSON_NAME]"
drag, startPoint x: 583, startPoint y: 294, endPoint x: 504, endPoint y: 298, distance: 79.1
click at [504, 298] on div "[PHONE_NUMBER]" at bounding box center [594, 295] width 194 height 15
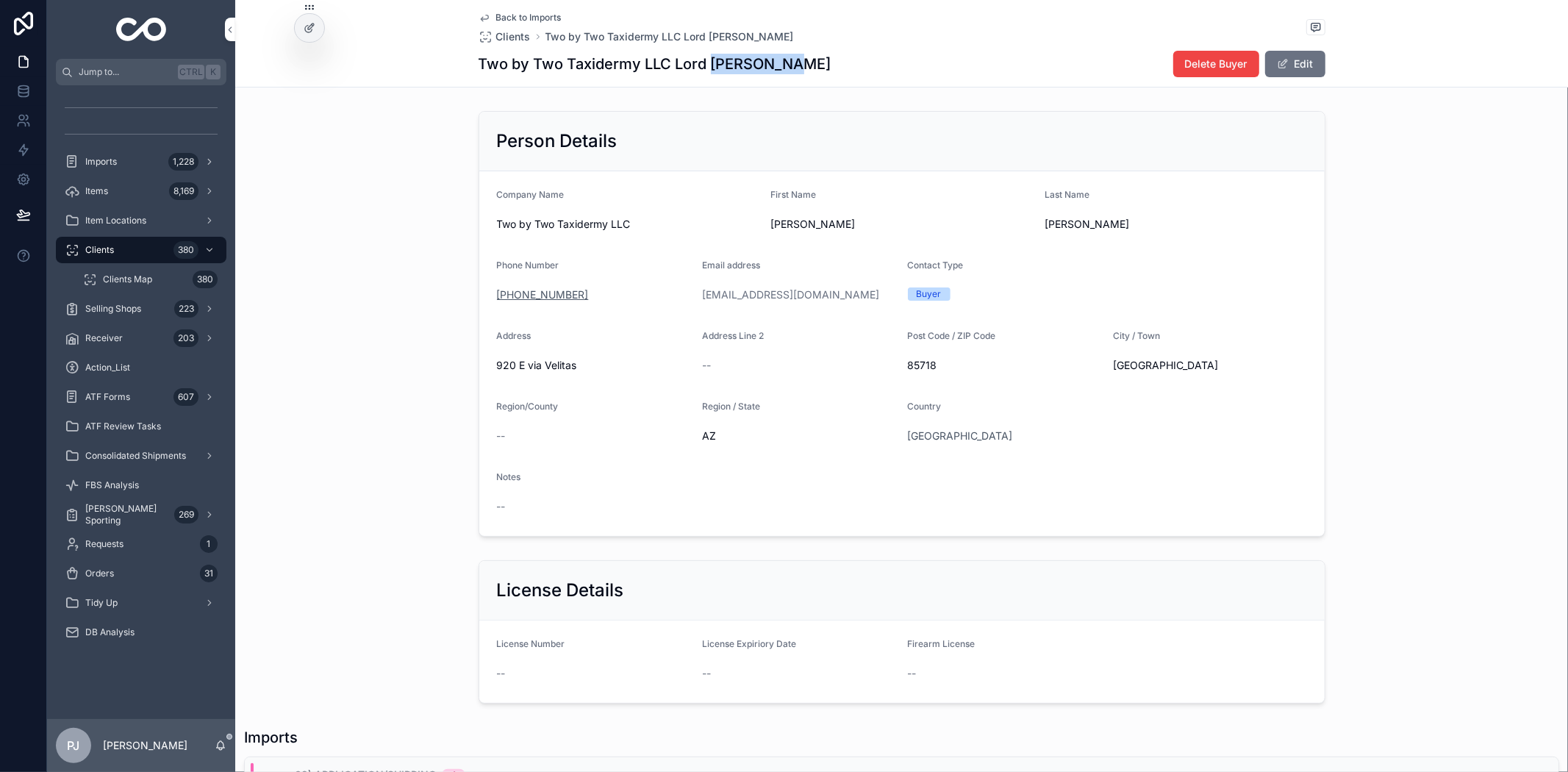
copy link "[PHONE_NUMBER]"
click at [1475, 517] on div "Person Details Company Name Two by Two Taxidermy LLC First Name [PERSON_NAME] L…" at bounding box center [901, 324] width 1333 height 438
click at [99, 199] on div "Items 8,169" at bounding box center [141, 192] width 153 height 24
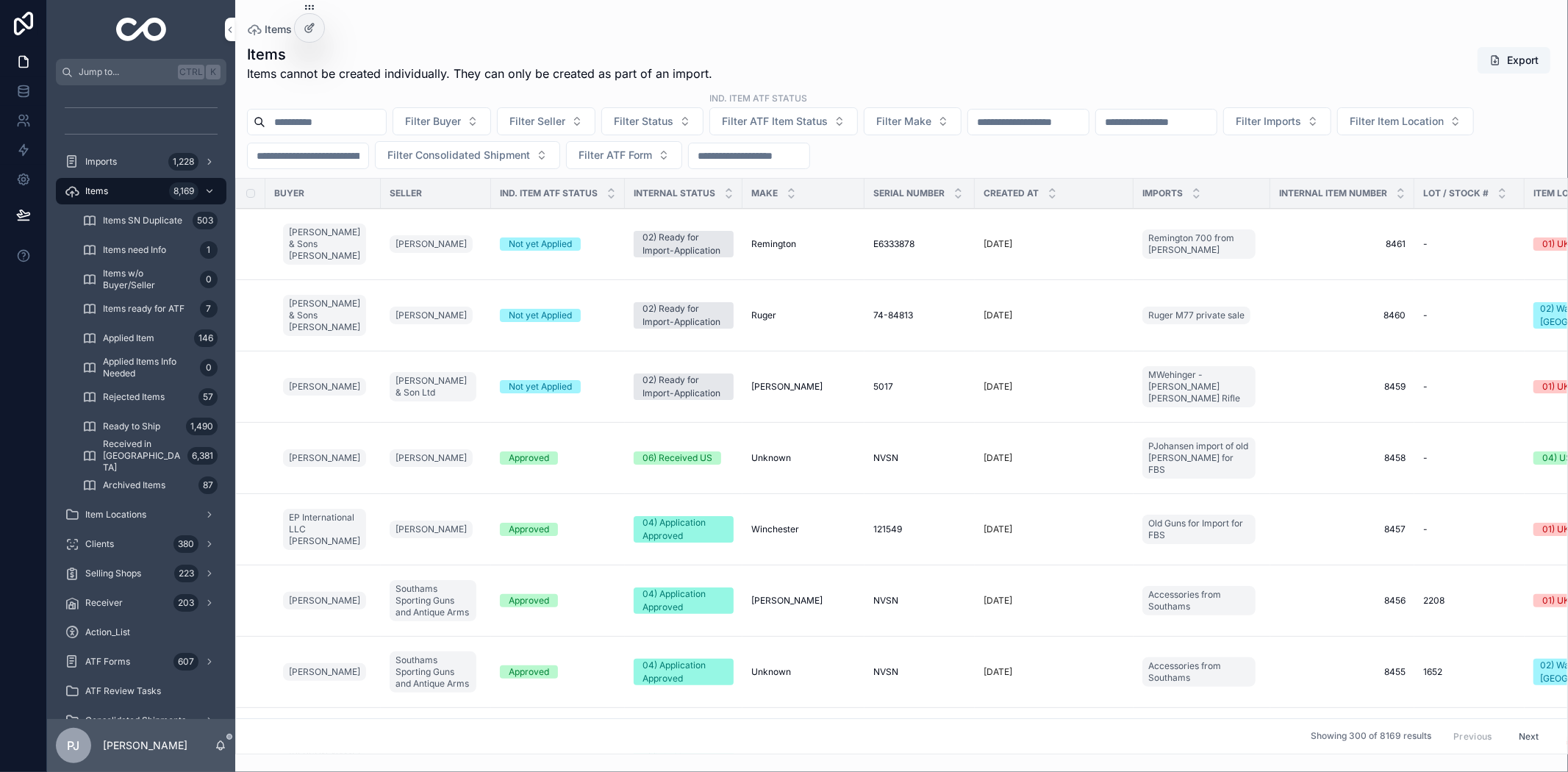
click at [369, 151] on input "scrollable content" at bounding box center [308, 156] width 120 height 21
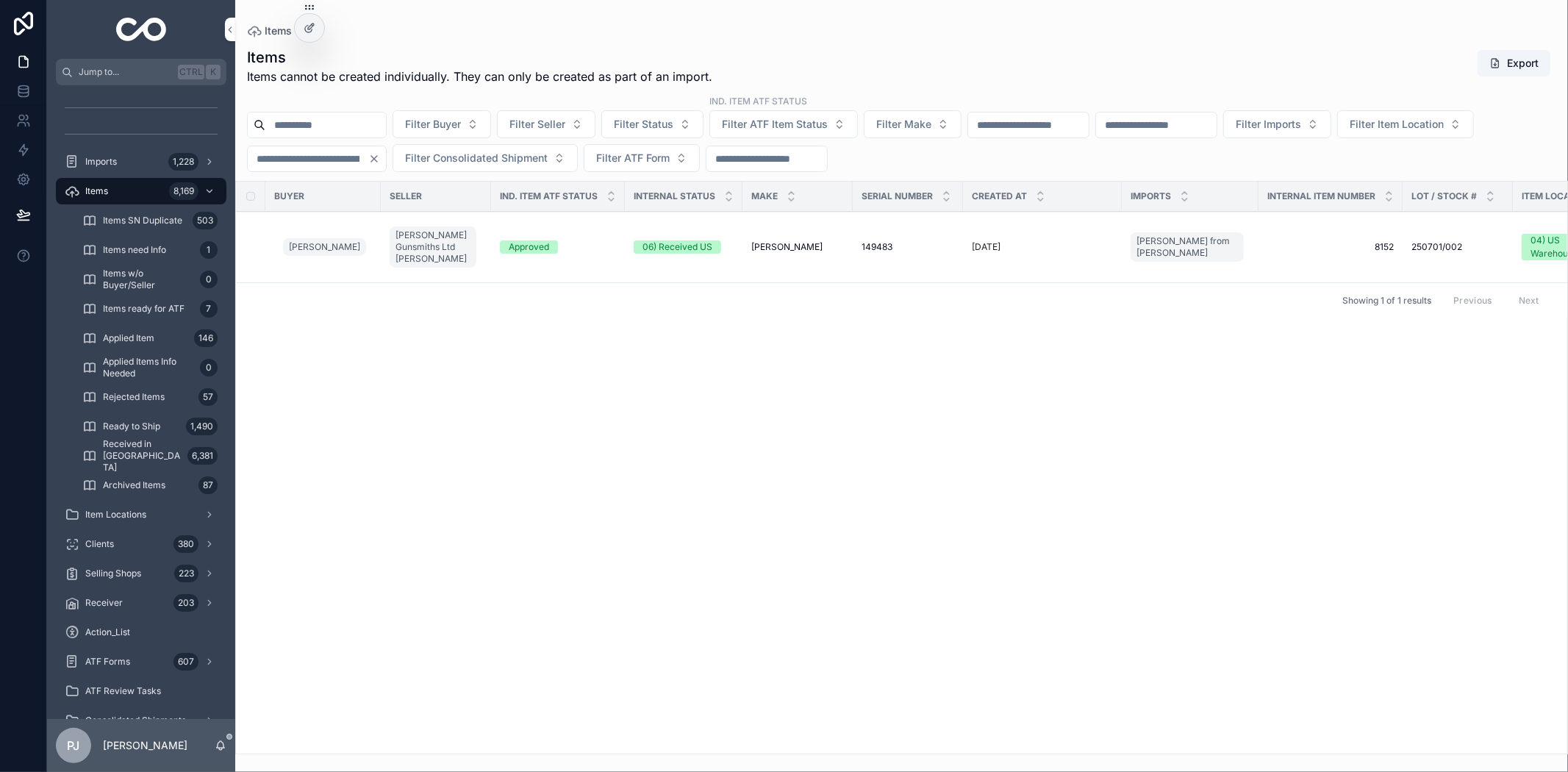
type input "****"
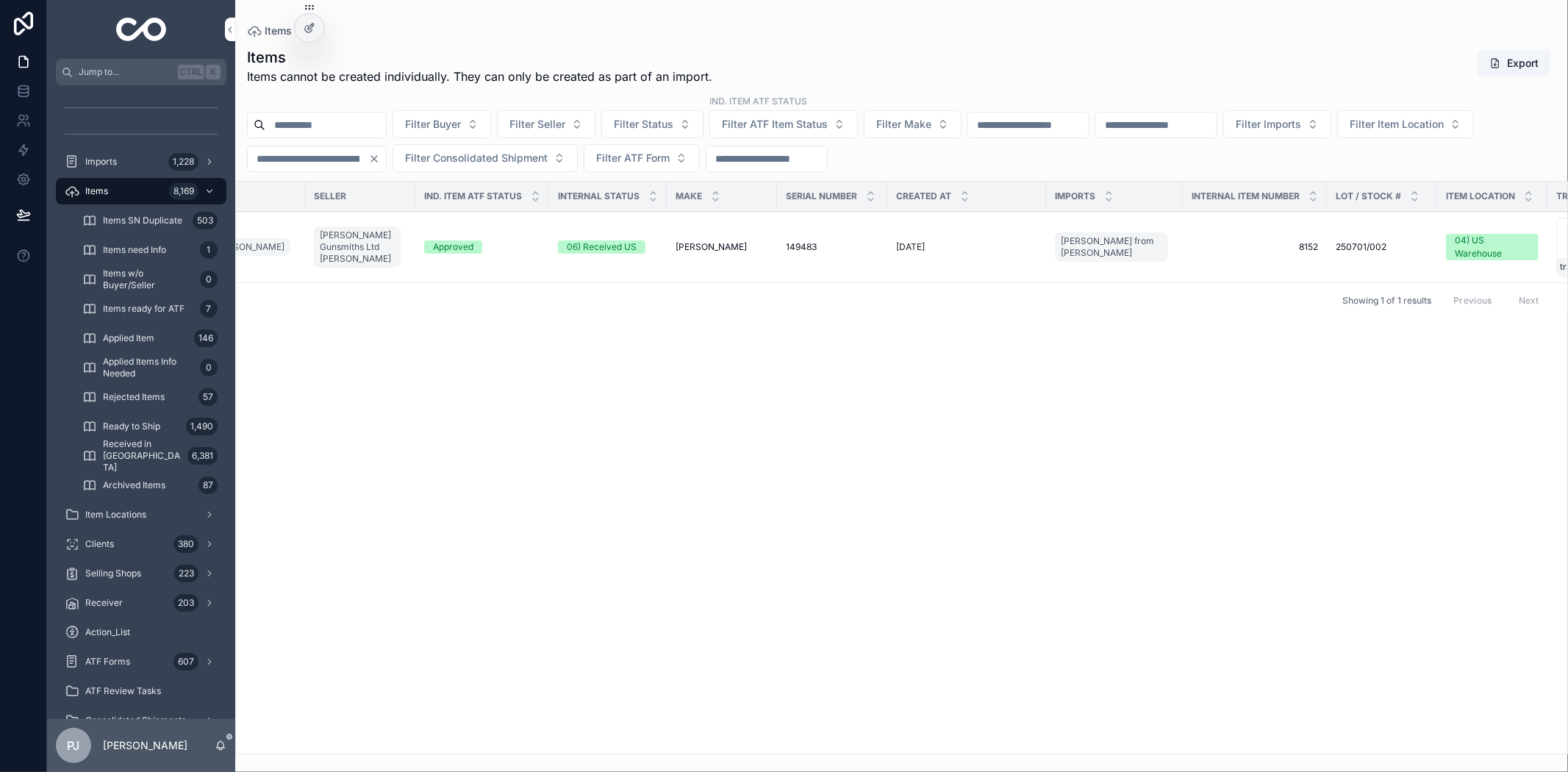
scroll to position [0, 241]
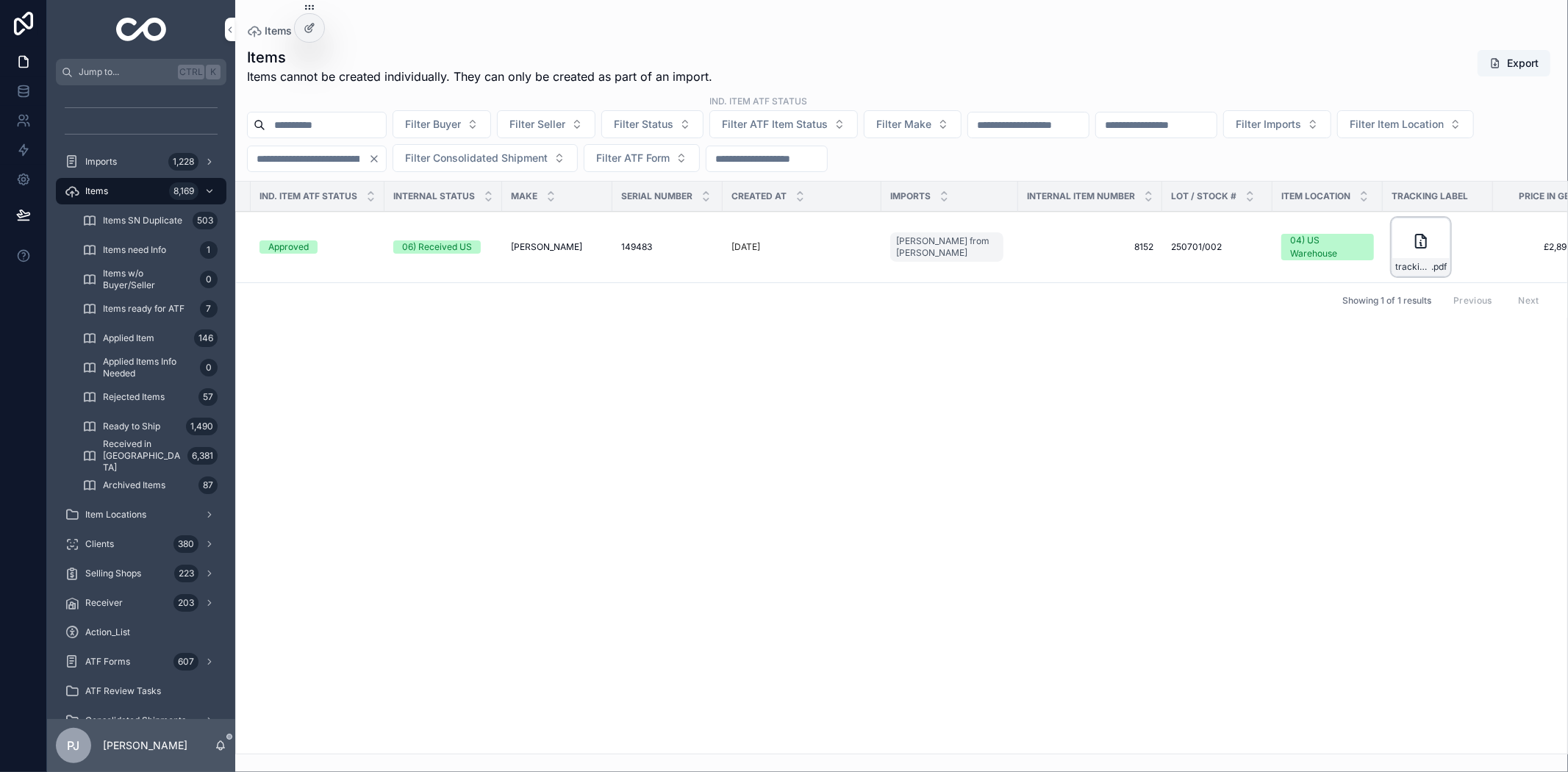
click at [1406, 250] on div "tracking_label .pdf" at bounding box center [1421, 247] width 58 height 58
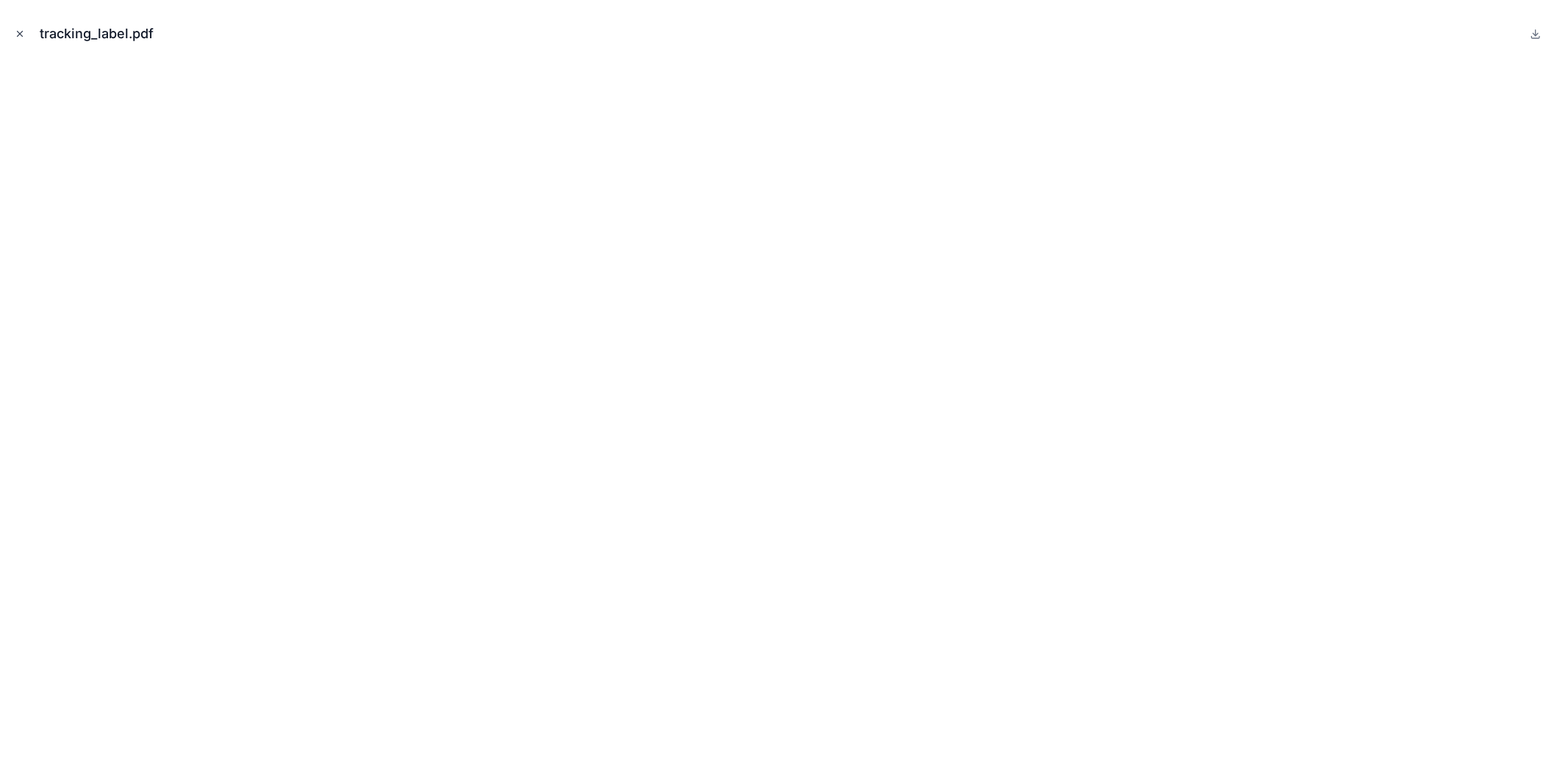
click at [21, 33] on icon "Close modal" at bounding box center [19, 33] width 10 height 10
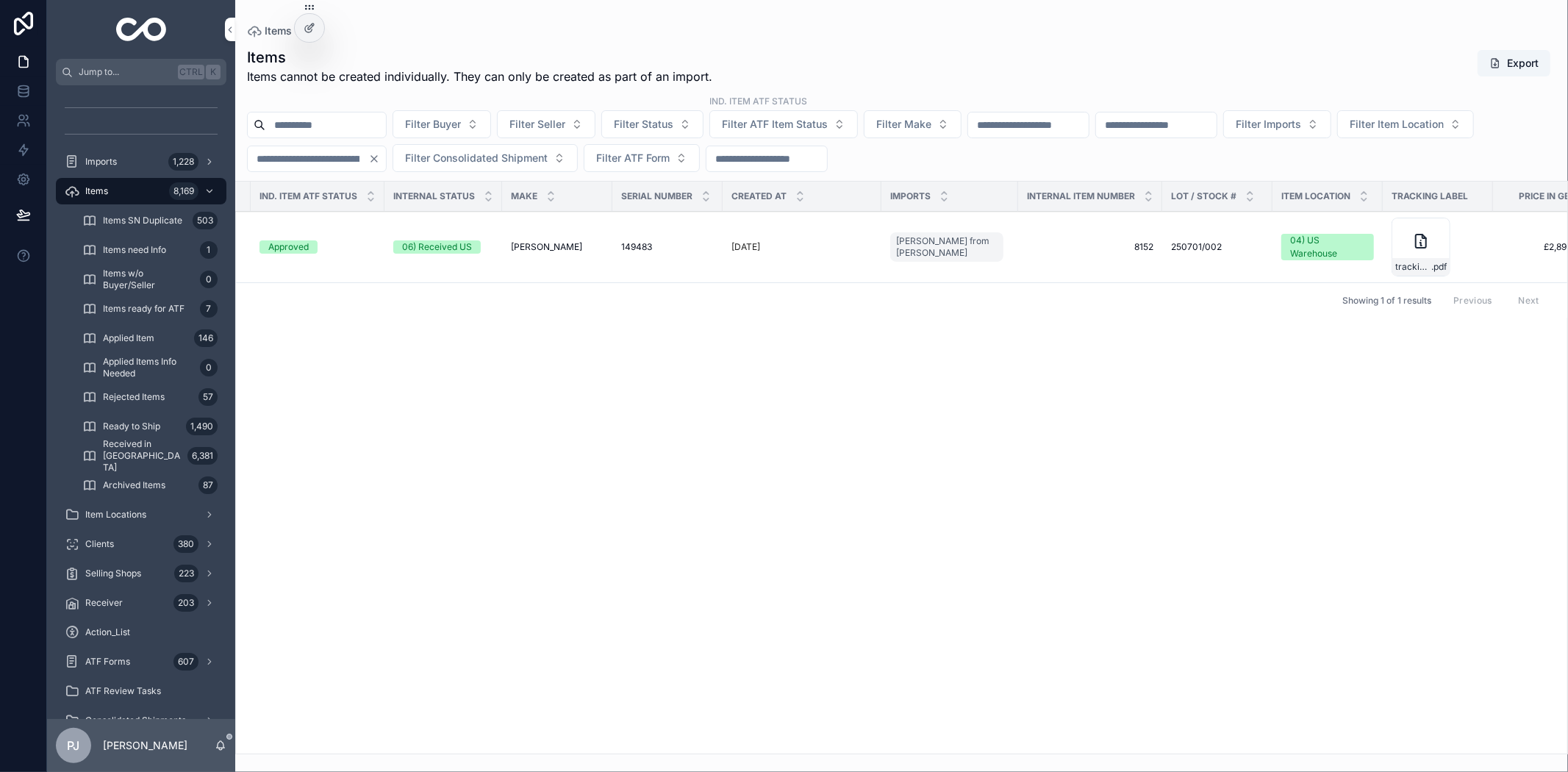
click at [134, 601] on div "Receiver 203" at bounding box center [141, 603] width 153 height 24
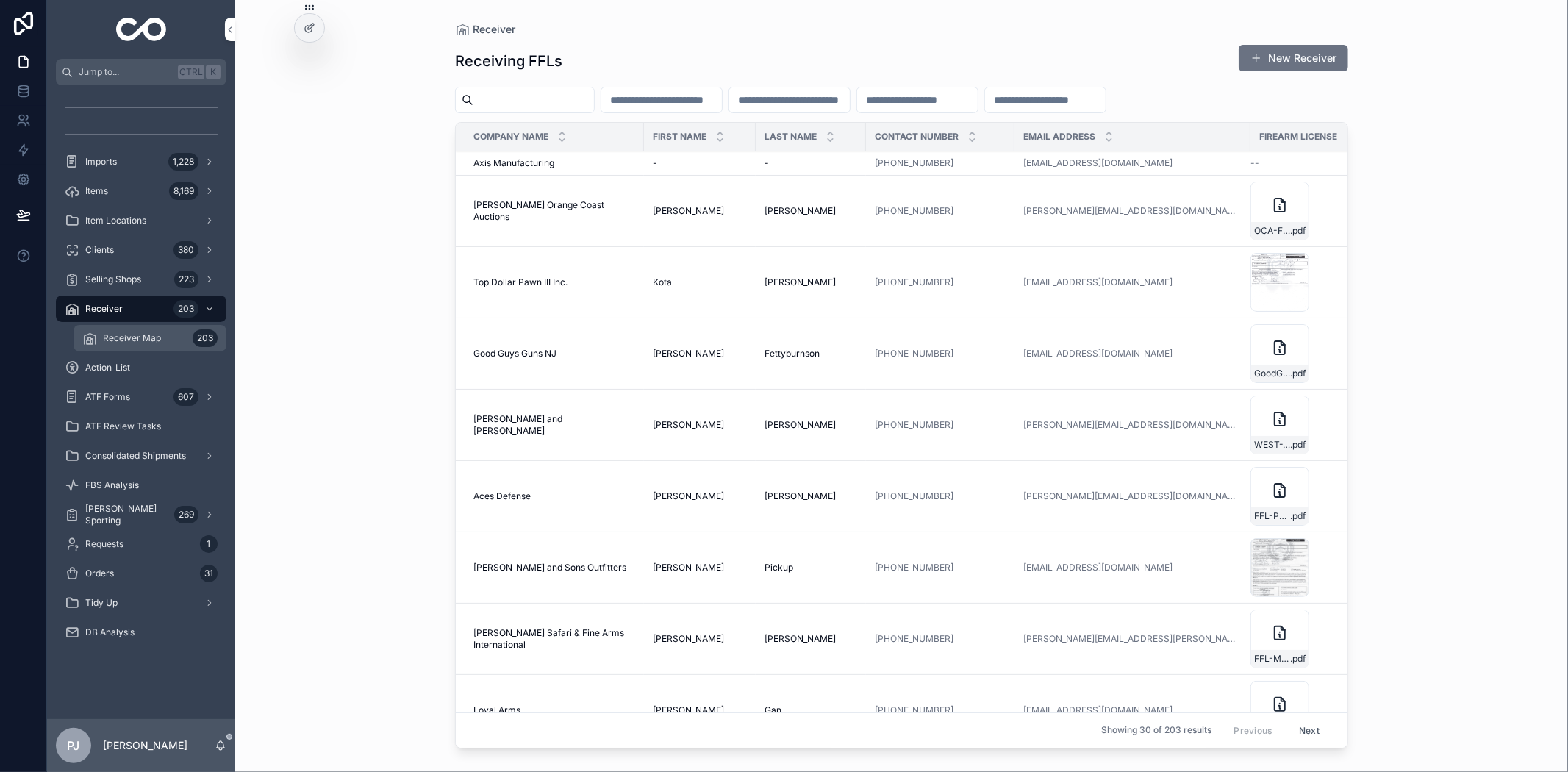
click at [127, 337] on span "Receiver Map" at bounding box center [132, 338] width 58 height 12
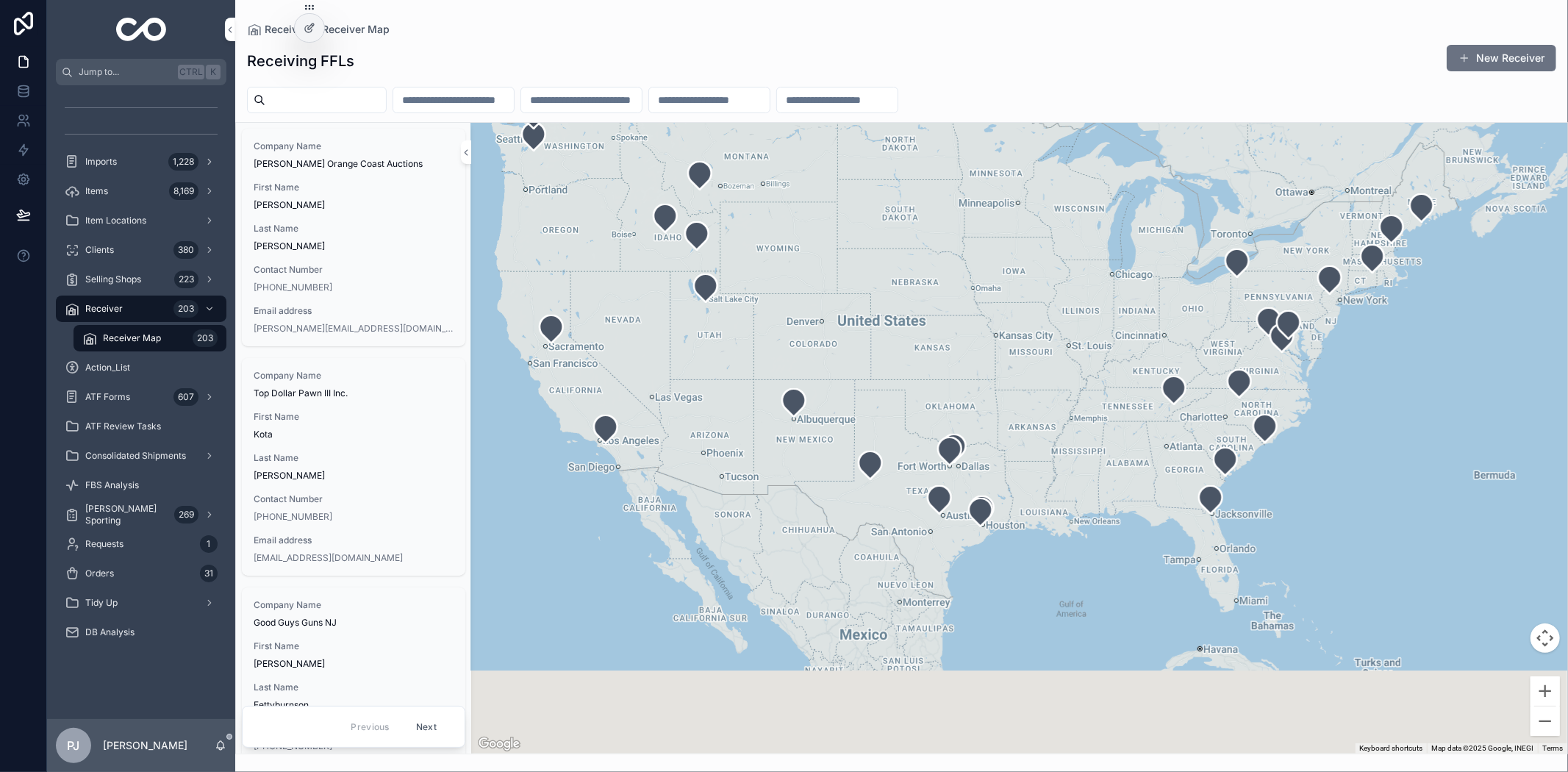
drag, startPoint x: 953, startPoint y: 493, endPoint x: 900, endPoint y: 353, distance: 149.7
click at [900, 353] on div "scrollable content" at bounding box center [1020, 439] width 1096 height 631
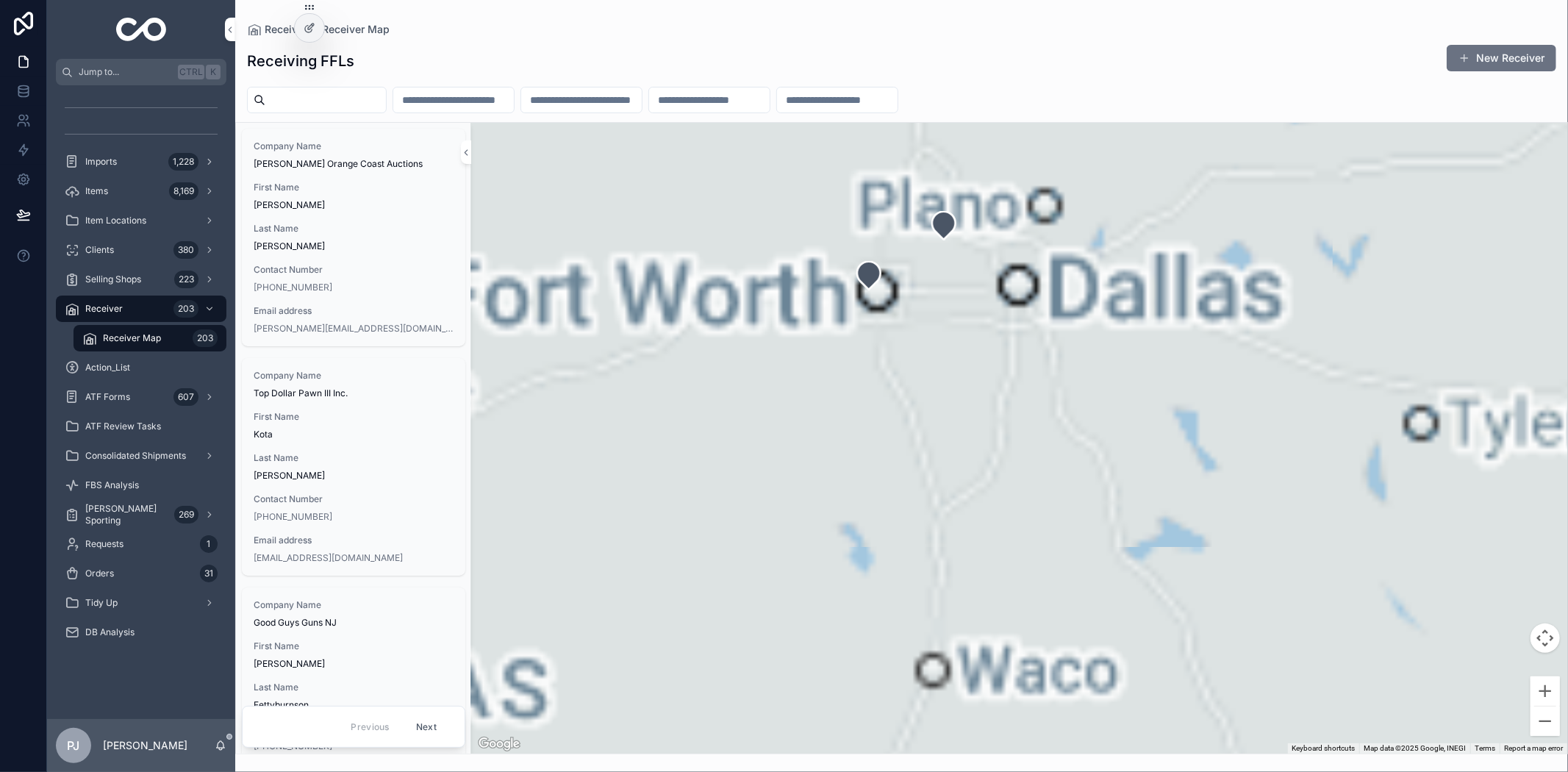
drag, startPoint x: 840, startPoint y: 329, endPoint x: 1098, endPoint y: 439, distance: 280.5
click at [1098, 439] on div "scrollable content" at bounding box center [1020, 439] width 1096 height 631
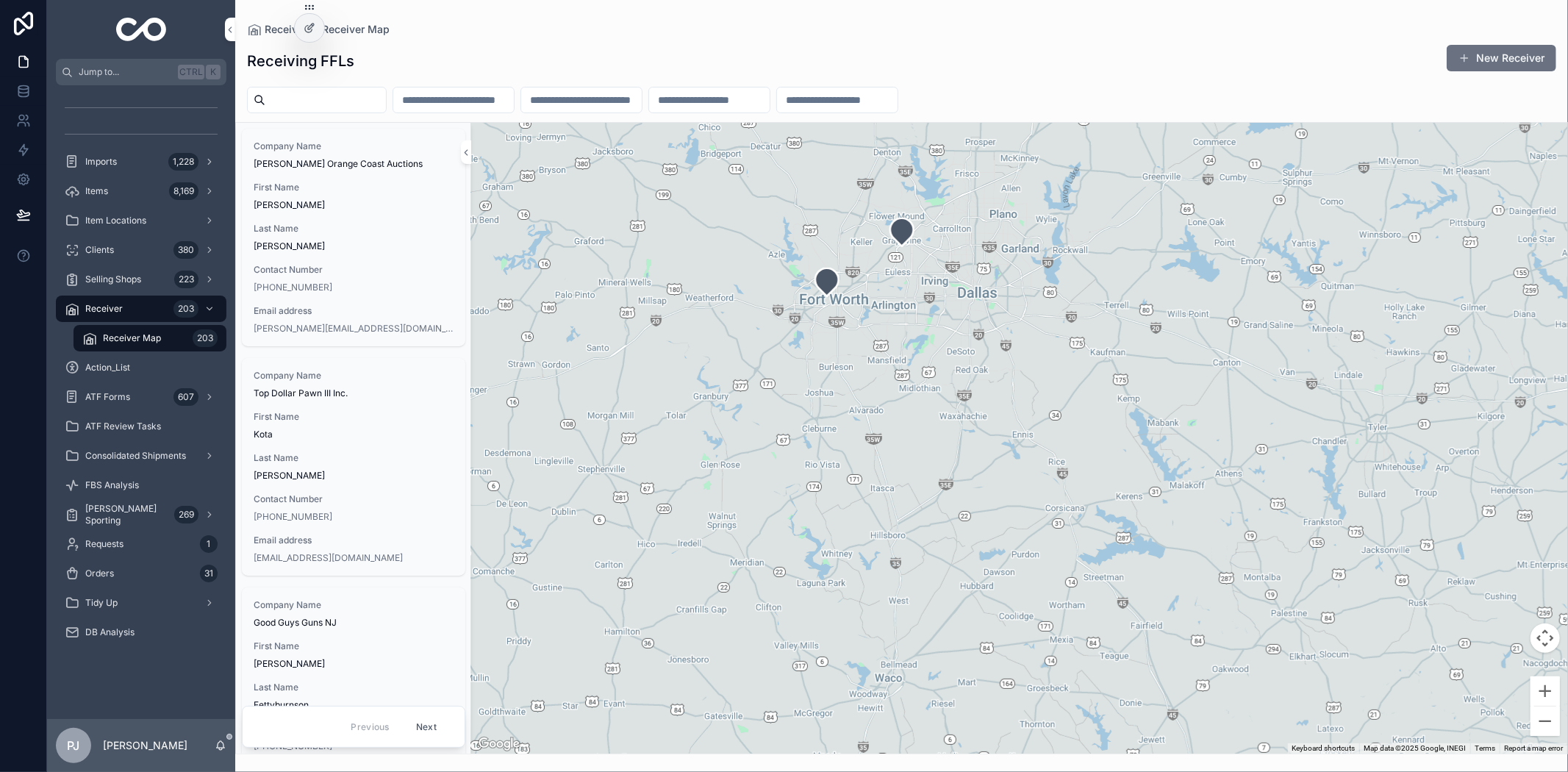
drag, startPoint x: 1019, startPoint y: 380, endPoint x: 976, endPoint y: 386, distance: 43.4
click at [976, 386] on div "scrollable content" at bounding box center [1020, 439] width 1096 height 631
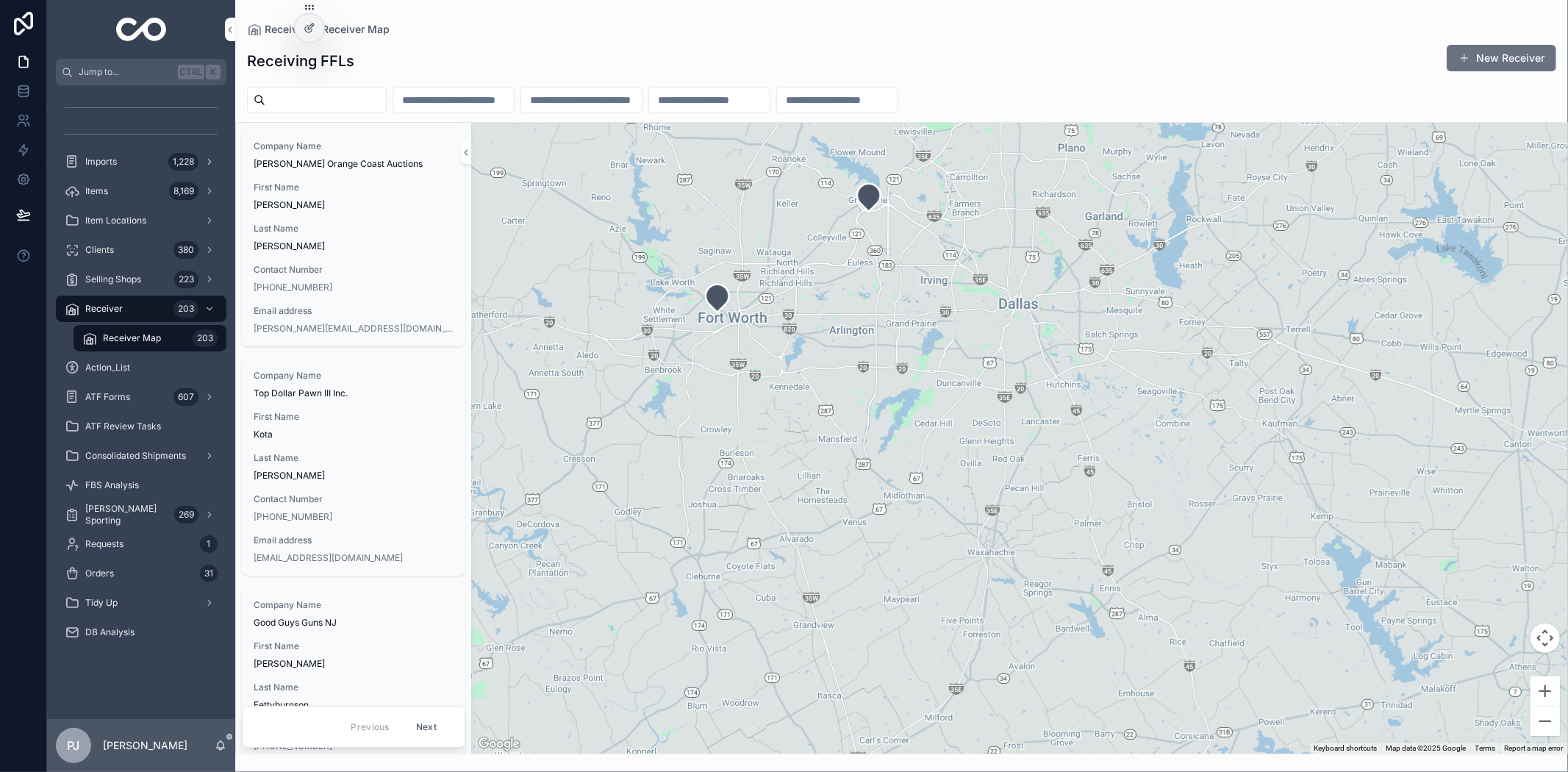
drag, startPoint x: 1096, startPoint y: 363, endPoint x: 1093, endPoint y: 422, distance: 59.1
click at [1094, 427] on div "scrollable content" at bounding box center [1020, 439] width 1096 height 631
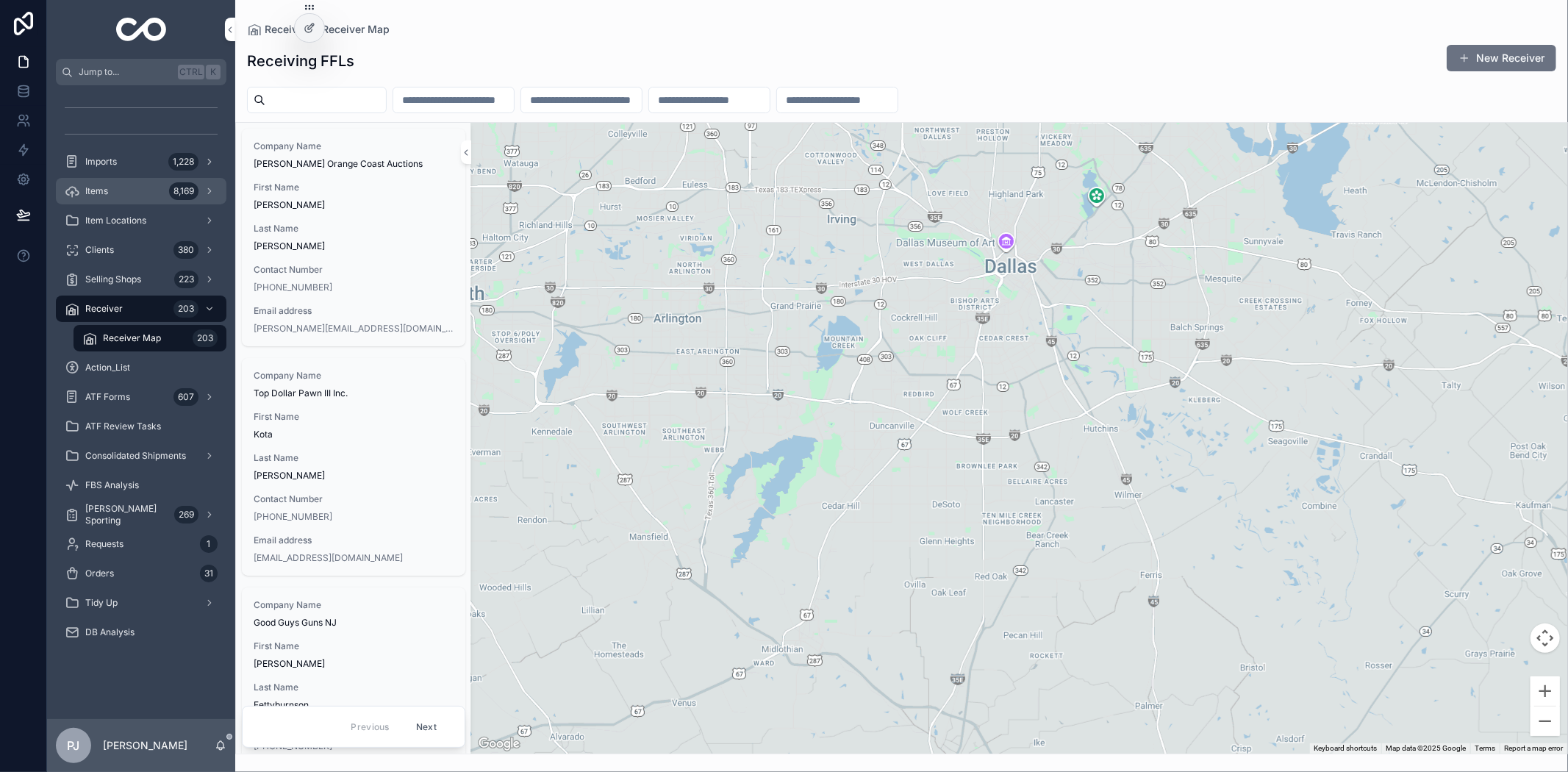
click at [75, 181] on div "Items 8,169" at bounding box center [141, 192] width 153 height 24
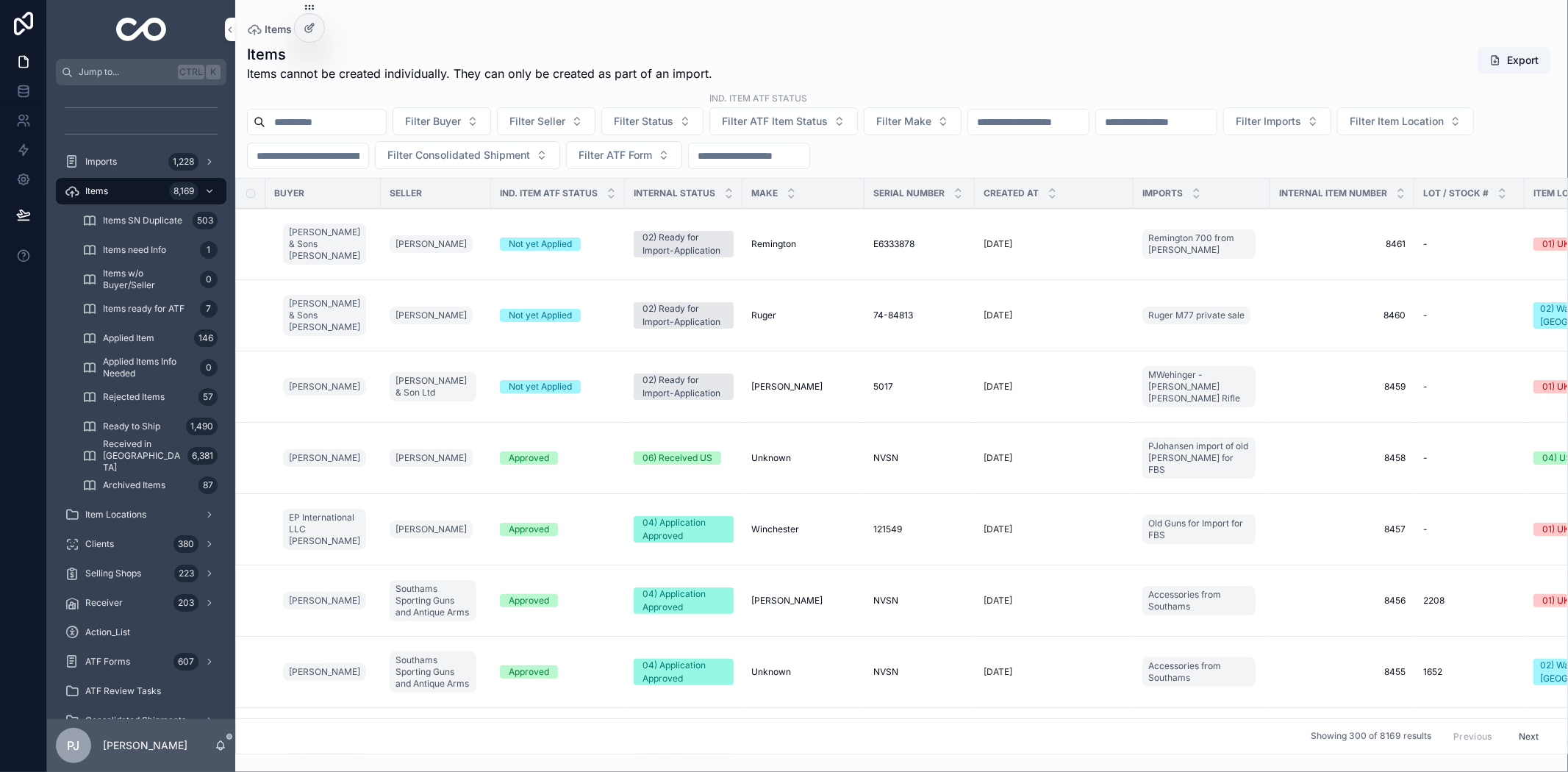
click at [1072, 123] on input "scrollable content" at bounding box center [1029, 122] width 120 height 21
paste input "*****"
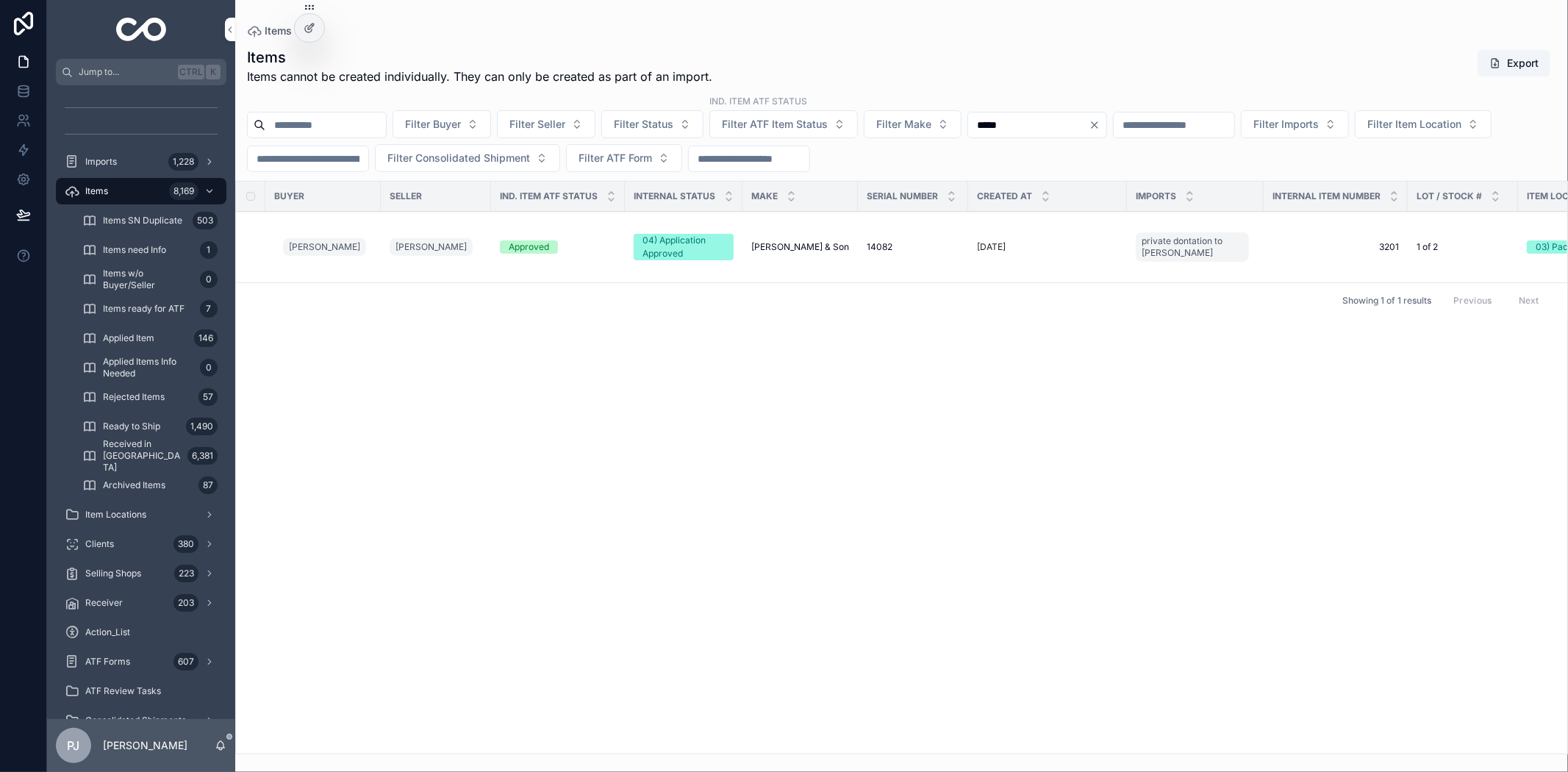
type input "*****"
click at [804, 245] on span "[PERSON_NAME] & Son" at bounding box center [800, 246] width 98 height 12
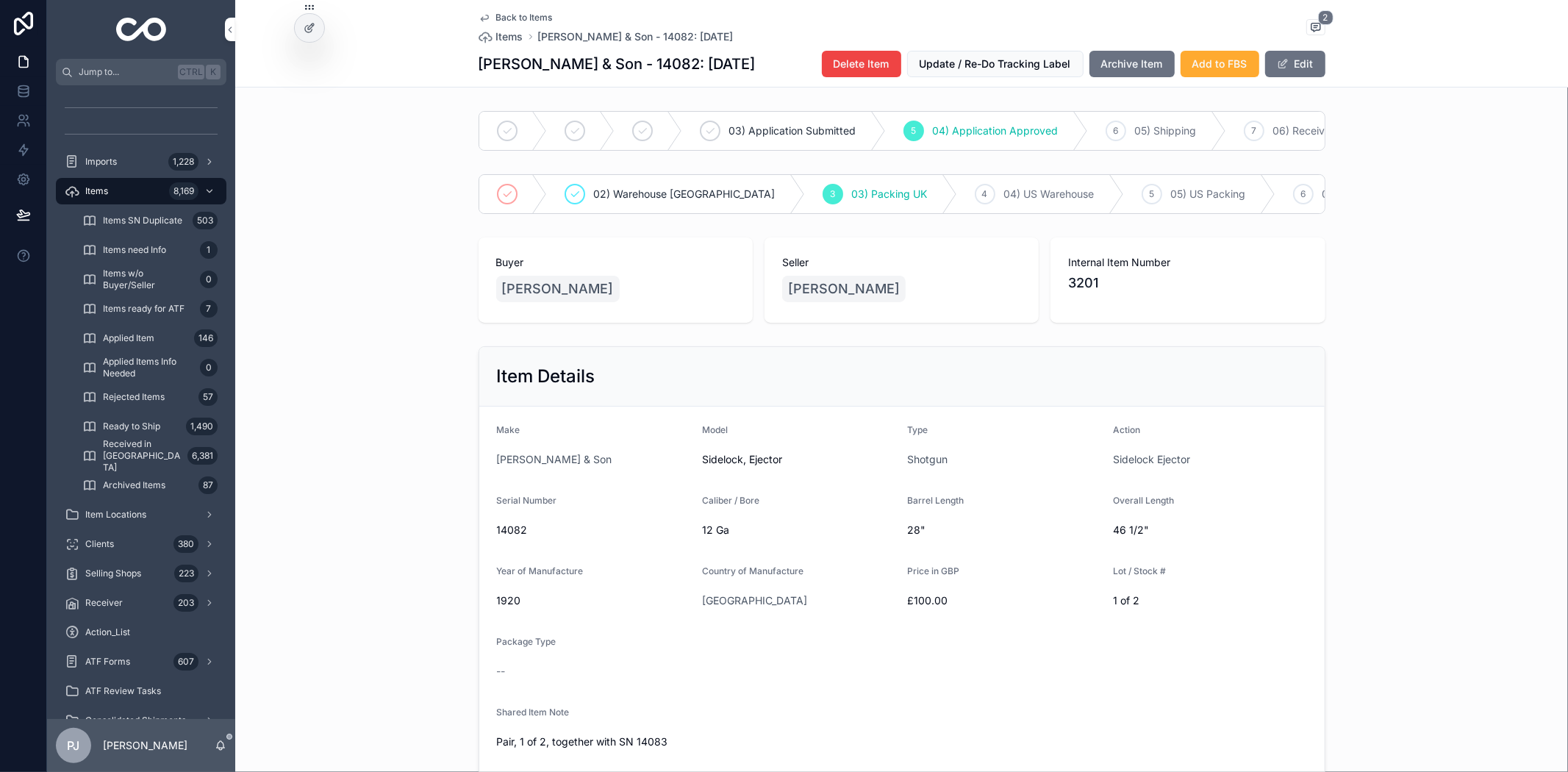
click at [1447, 63] on div "Back to Items Items [PERSON_NAME] & Son - 14082: [DATE] 2 [PERSON_NAME] & Son -…" at bounding box center [901, 44] width 1333 height 88
click at [1434, 486] on div "Item Details Make [PERSON_NAME] & Son Model Sidelock, Ejector Type Shotgun Acti…" at bounding box center [901, 616] width 1333 height 552
